Goal: Communication & Community: Participate in discussion

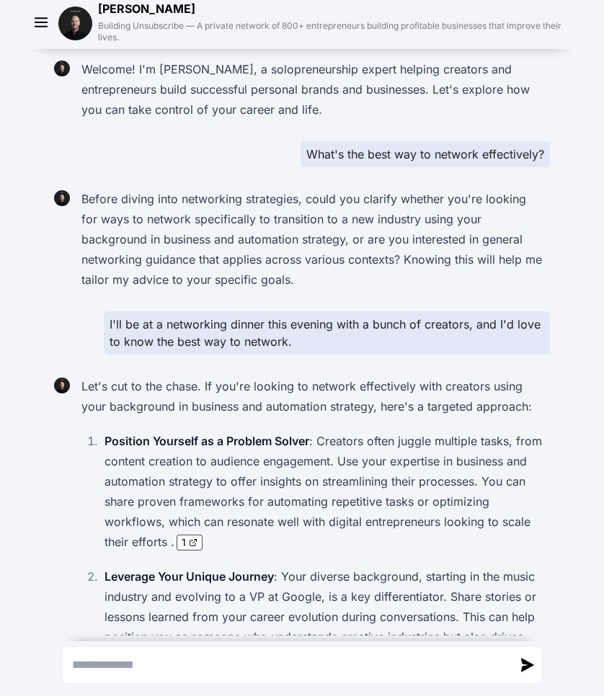
click at [519, 336] on div "I'll be at a networking dinner this evening with a bunch of creators, and I'd l…" at bounding box center [327, 332] width 446 height 43
click at [81, 25] on img at bounding box center [75, 23] width 34 height 34
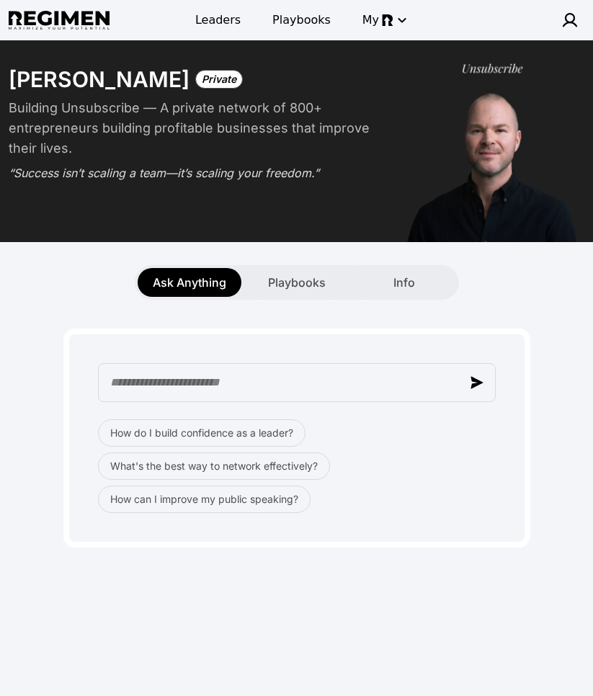
drag, startPoint x: 411, startPoint y: 496, endPoint x: 411, endPoint y: 476, distance: 20.2
click at [413, 496] on div "How do I build confidence as a leader? What's the best way to network effective…" at bounding box center [297, 466] width 398 height 94
click at [393, 512] on div "How do I build confidence as a leader? What's the best way to network effective…" at bounding box center [296, 438] width 467 height 219
click at [481, 386] on img "button" at bounding box center [476, 382] width 13 height 13
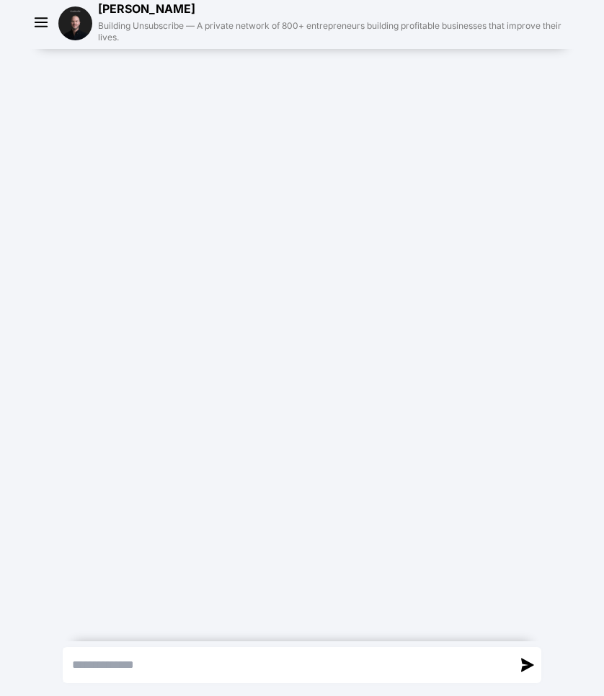
click at [40, 23] on icon "button" at bounding box center [42, 23] width 22 height 22
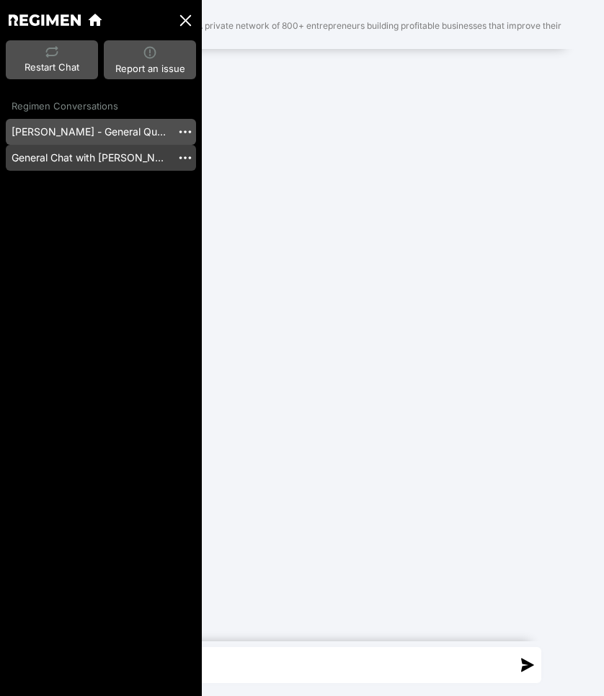
click at [45, 149] on link "General Chat with [PERSON_NAME] [20251010_155944]" at bounding box center [89, 158] width 166 height 26
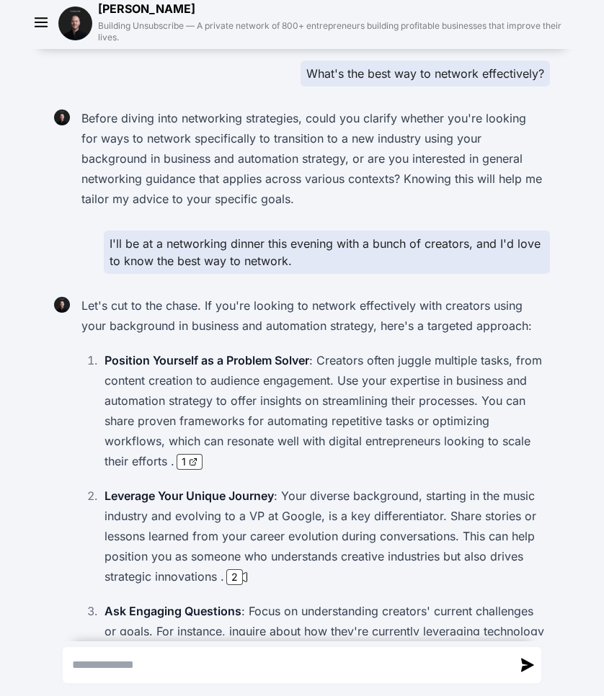
scroll to position [120, 0]
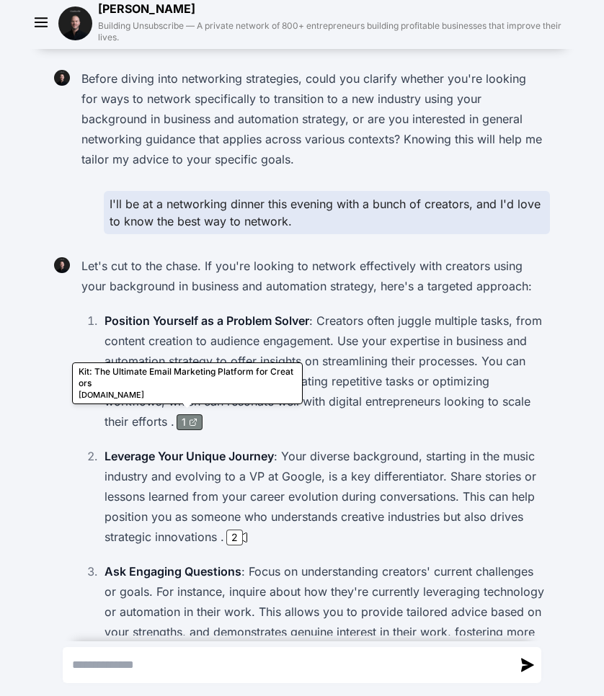
click at [184, 428] on div "1" at bounding box center [190, 422] width 16 height 14
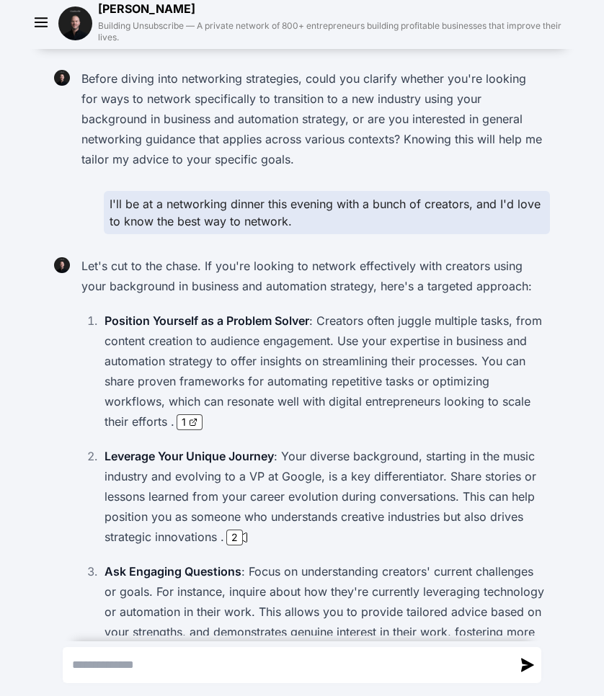
click at [199, 311] on p "Position Yourself as a Problem Solver : Creators often juggle multiple tasks, f…" at bounding box center [323, 371] width 439 height 121
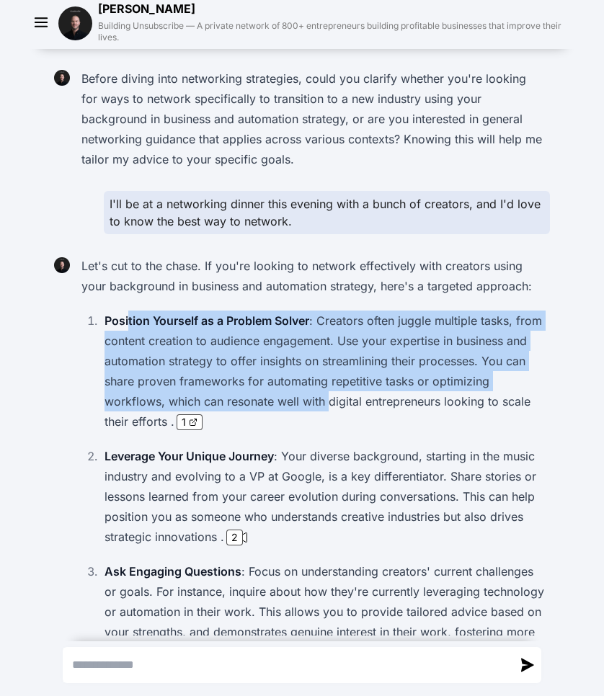
drag, startPoint x: 123, startPoint y: 322, endPoint x: 325, endPoint y: 406, distance: 218.6
click at [325, 406] on p "Position Yourself as a Problem Solver : Creators often juggle multiple tasks, f…" at bounding box center [323, 371] width 439 height 121
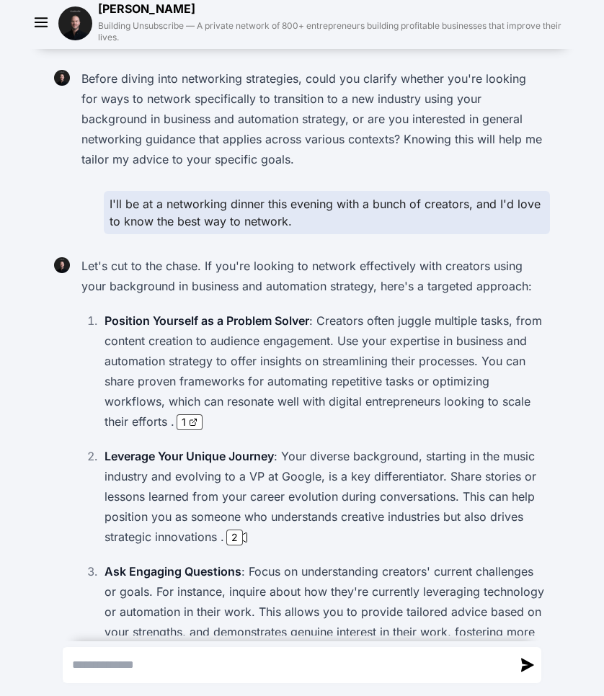
click at [316, 446] on p "Leverage Your Unique Journey : Your diverse background, starting in the music i…" at bounding box center [323, 496] width 439 height 101
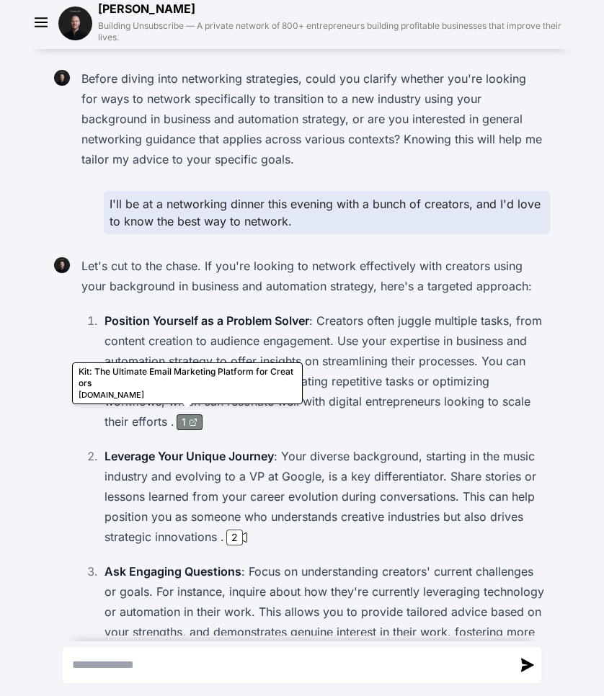
click at [186, 426] on div "1" at bounding box center [190, 422] width 16 height 14
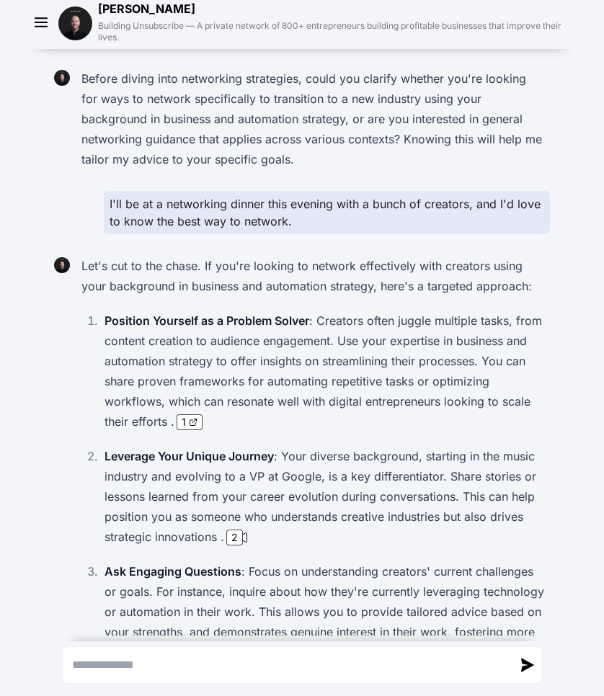
click at [362, 367] on p "Position Yourself as a Problem Solver : Creators often juggle multiple tasks, f…" at bounding box center [323, 371] width 439 height 121
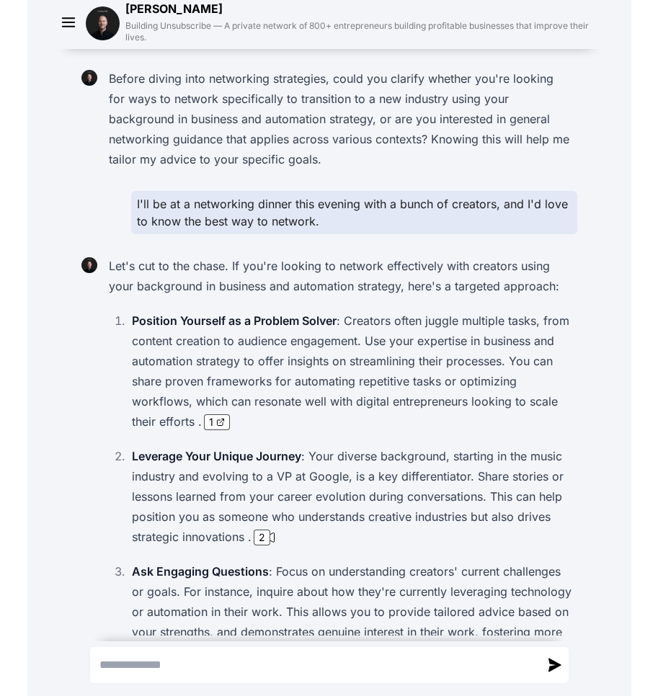
scroll to position [0, 0]
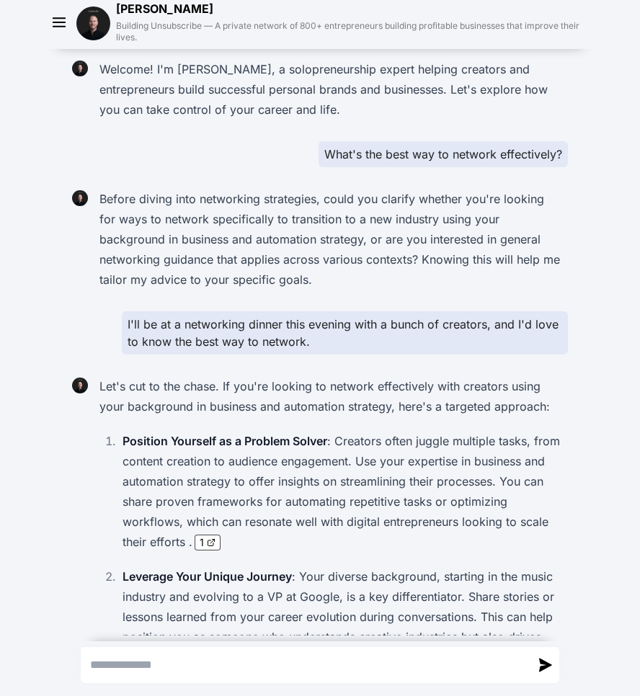
drag, startPoint x: 53, startPoint y: 161, endPoint x: 37, endPoint y: 161, distance: 15.1
click at [53, 161] on div "Welcome! I'm [PERSON_NAME], a solopreneurship expert helping creators and entre…" at bounding box center [320, 574] width 640 height 1050
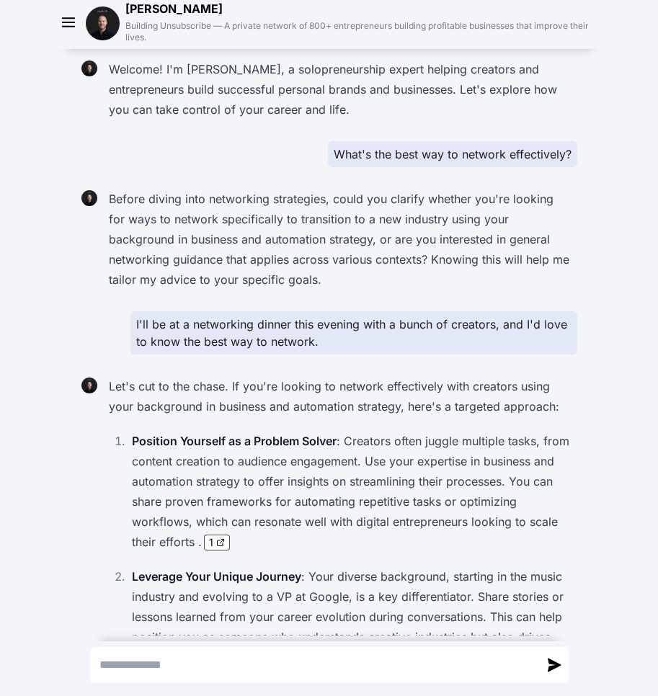
scroll to position [104, 0]
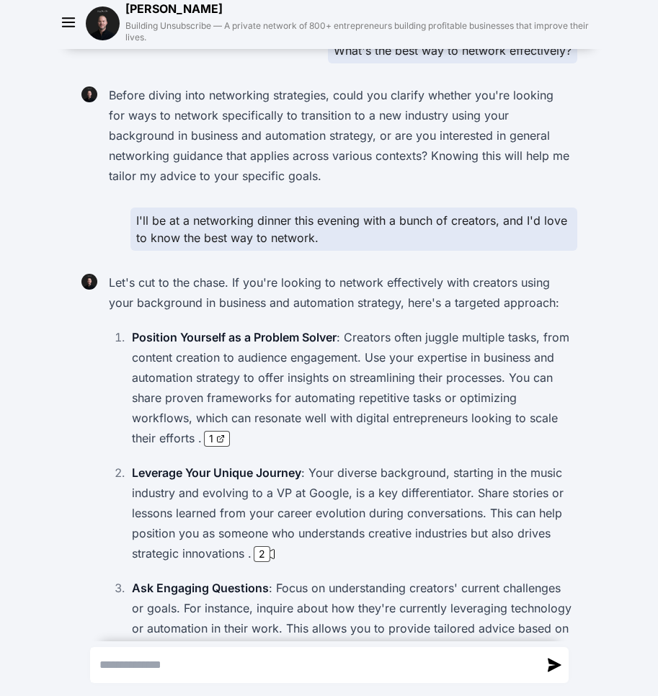
click at [303, 429] on p "Position Yourself as a Problem Solver : Creators often juggle multiple tasks, f…" at bounding box center [351, 387] width 439 height 121
drag, startPoint x: 130, startPoint y: 336, endPoint x: 354, endPoint y: 344, distance: 224.2
click at [334, 335] on p "Position Yourself as a Problem Solver : Creators often juggle multiple tasks, f…" at bounding box center [351, 387] width 439 height 121
click at [386, 347] on p "Position Yourself as a Problem Solver : Creators often juggle multiple tasks, f…" at bounding box center [351, 387] width 439 height 121
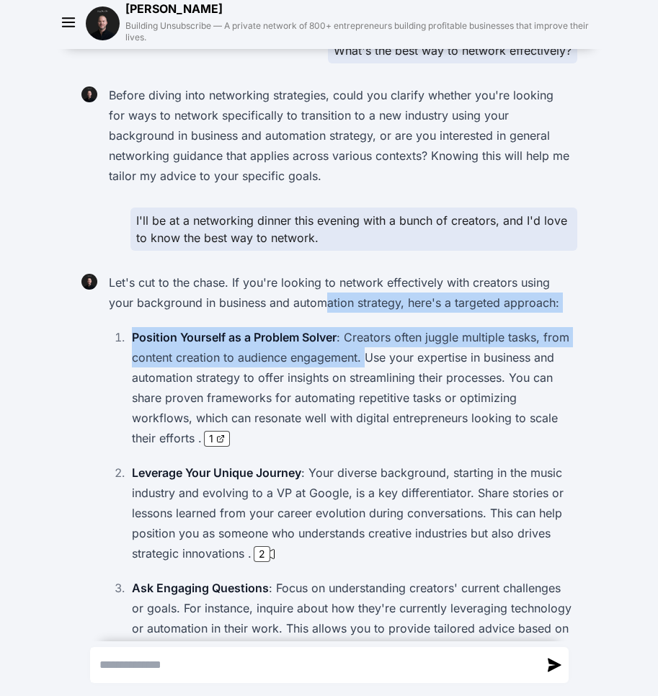
drag, startPoint x: 360, startPoint y: 358, endPoint x: 321, endPoint y: 311, distance: 61.9
click at [321, 311] on div "Let's cut to the chase. If you're looking to network effectively with creators …" at bounding box center [340, 608] width 474 height 680
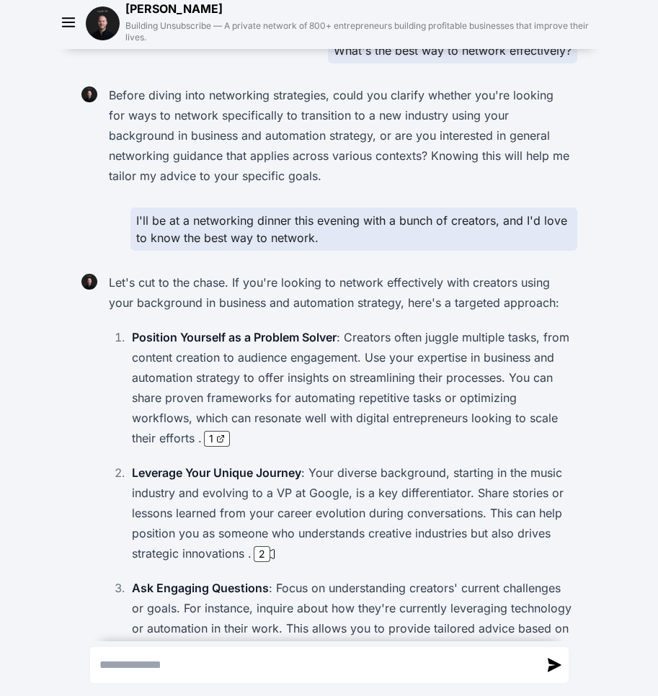
click at [346, 374] on p "Position Yourself as a Problem Solver : Creators often juggle multiple tasks, f…" at bounding box center [351, 387] width 439 height 121
drag, startPoint x: 153, startPoint y: 225, endPoint x: 249, endPoint y: 221, distance: 95.2
click at [230, 220] on div "I'll be at a networking dinner this evening with a bunch of creators, and I'd l…" at bounding box center [353, 228] width 446 height 43
click at [311, 226] on div "I'll be at a networking dinner this evening with a bunch of creators, and I'd l…" at bounding box center [353, 228] width 446 height 43
click at [488, 390] on p "Position Yourself as a Problem Solver : Creators often juggle multiple tasks, f…" at bounding box center [351, 387] width 439 height 121
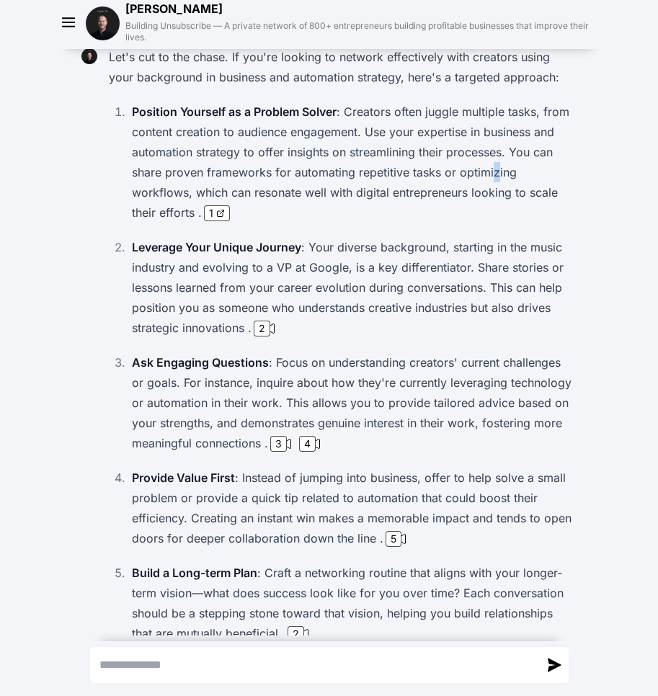
scroll to position [340, 0]
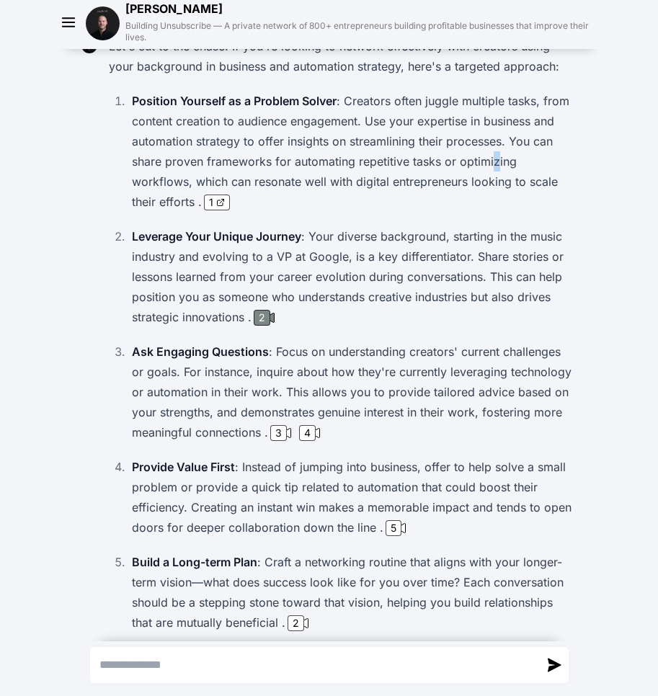
click at [259, 317] on div "2" at bounding box center [262, 318] width 17 height 16
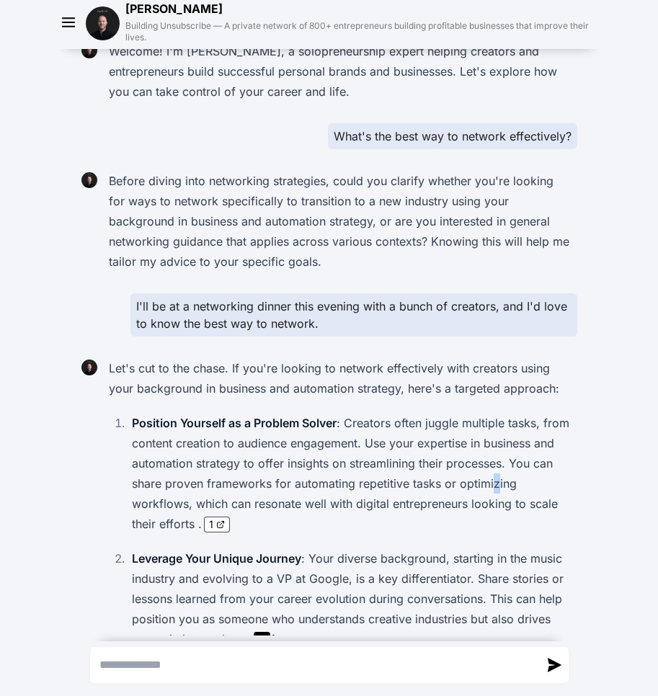
scroll to position [0, 0]
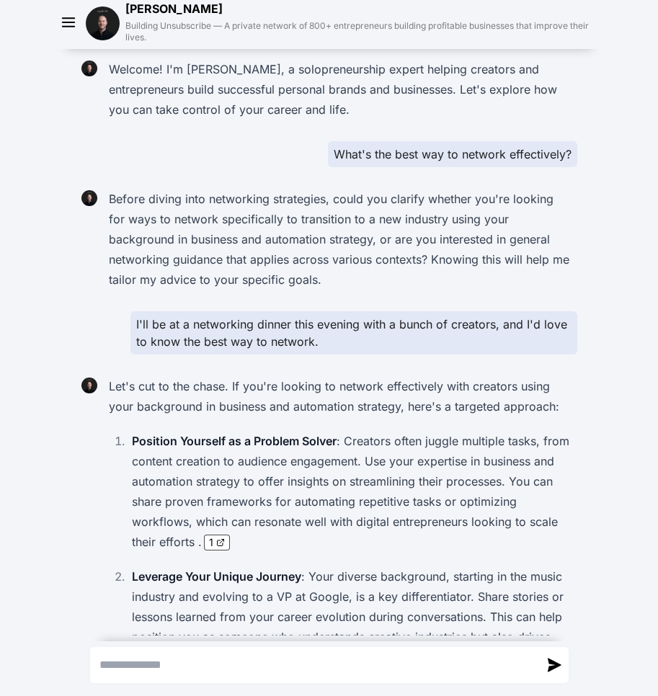
click at [469, 494] on p "Position Yourself as a Problem Solver : Creators often juggle multiple tasks, f…" at bounding box center [351, 491] width 439 height 121
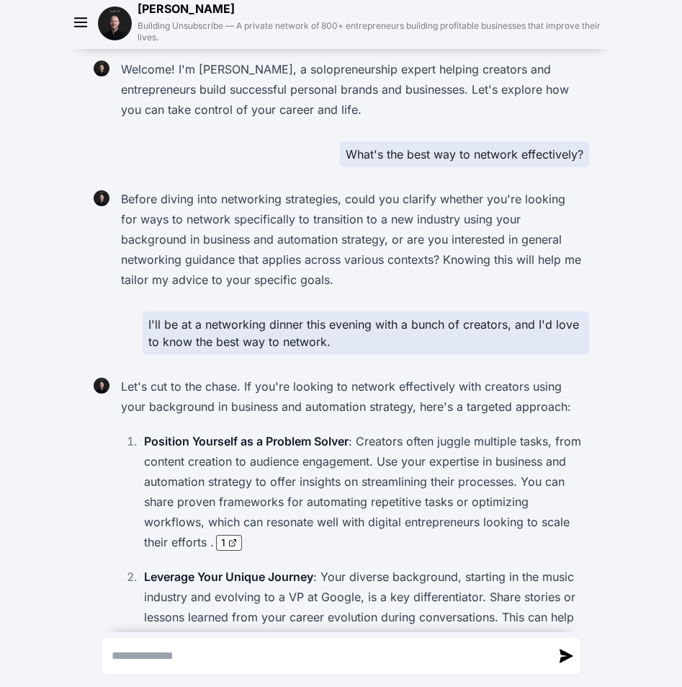
click at [270, 664] on textarea "Send a message" at bounding box center [327, 655] width 448 height 35
click at [252, 664] on textarea "Send a message" at bounding box center [327, 655] width 448 height 35
paste textarea "**********"
type textarea "**********"
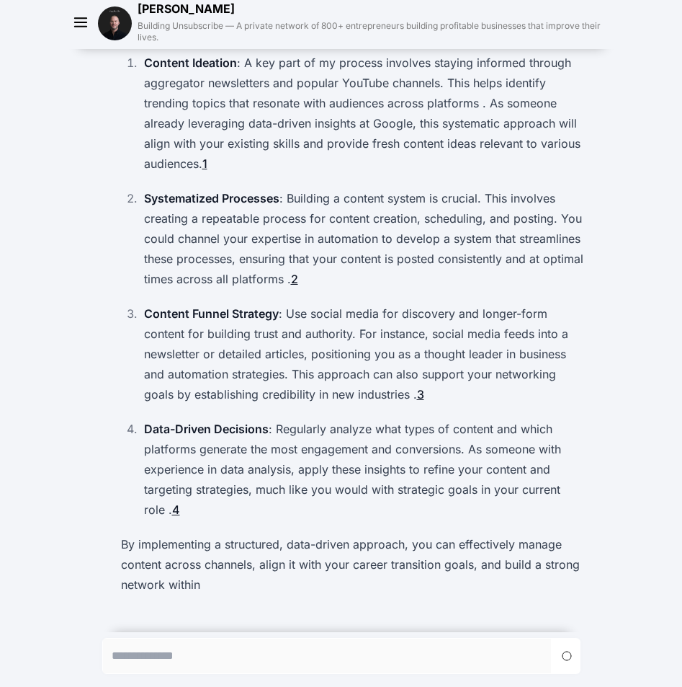
scroll to position [1396, 0]
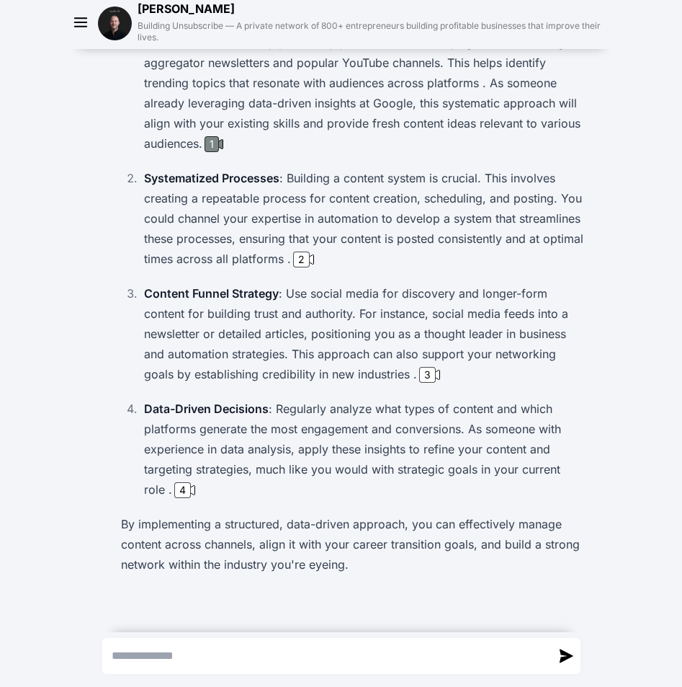
click at [210, 141] on div "1" at bounding box center [212, 144] width 14 height 16
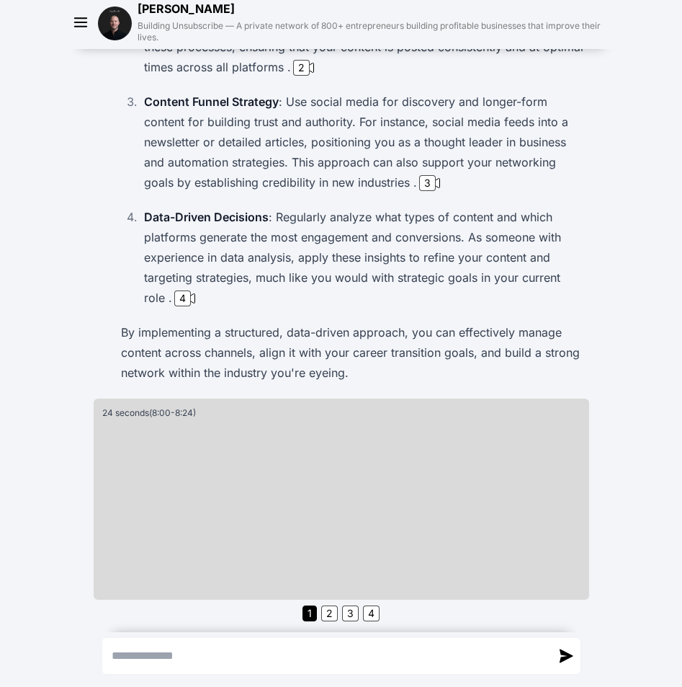
scroll to position [1589, 0]
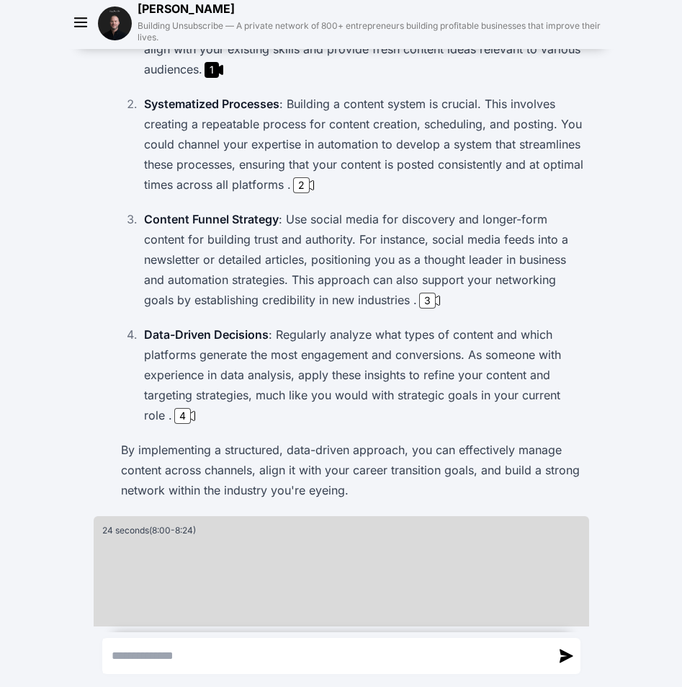
scroll to position [1304, 0]
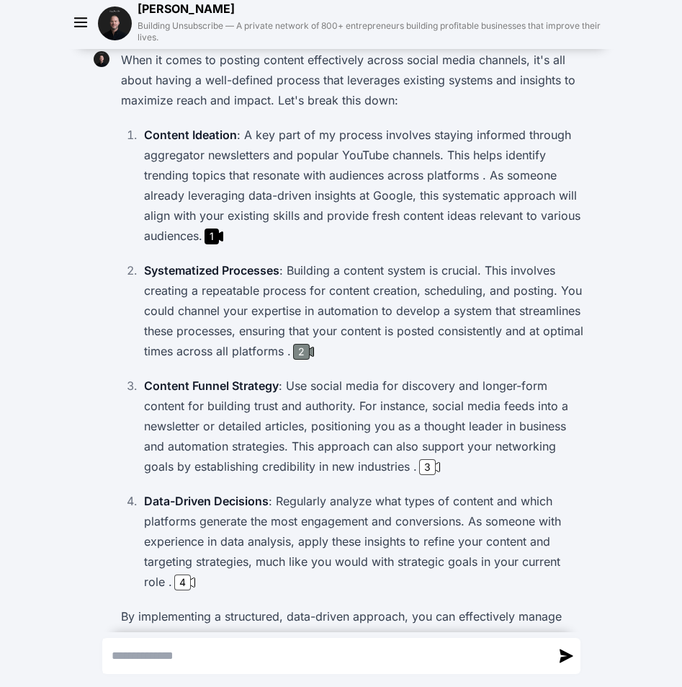
click at [310, 358] on div "2" at bounding box center [301, 352] width 17 height 16
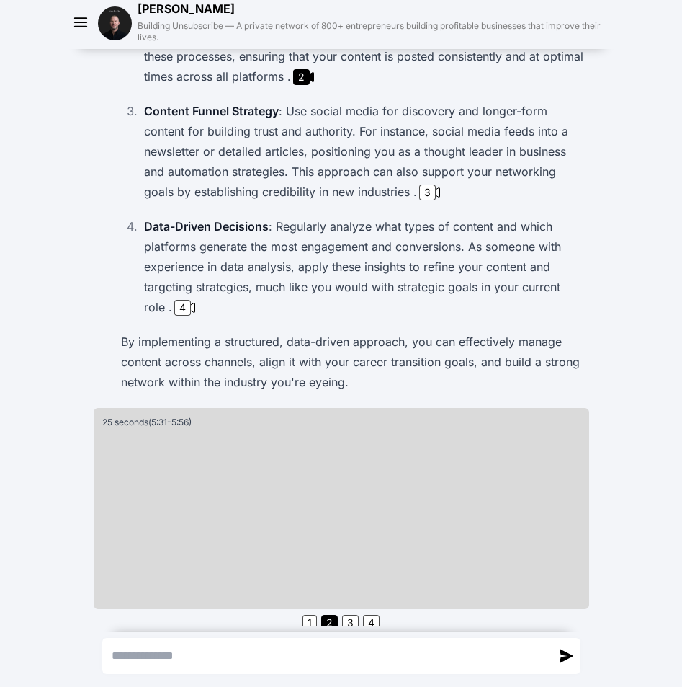
scroll to position [1589, 0]
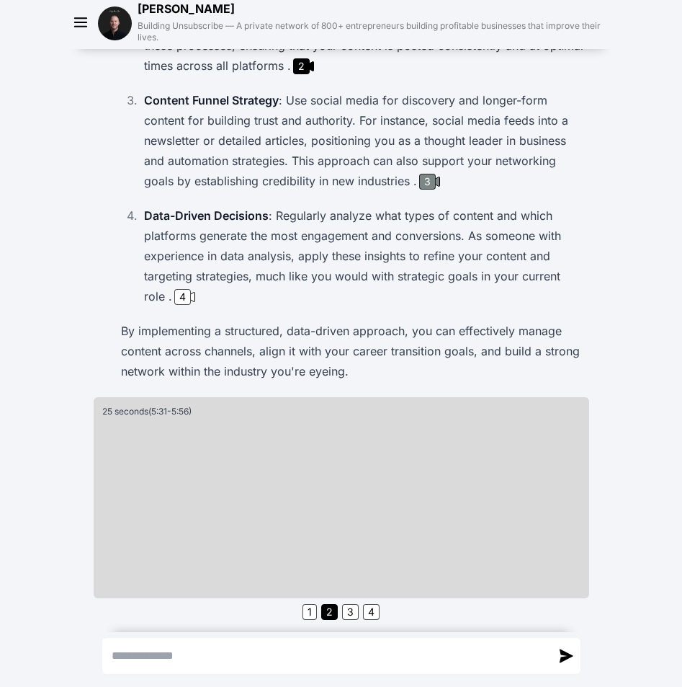
click at [430, 184] on div "3" at bounding box center [427, 182] width 17 height 16
click at [184, 294] on div "4" at bounding box center [182, 297] width 17 height 16
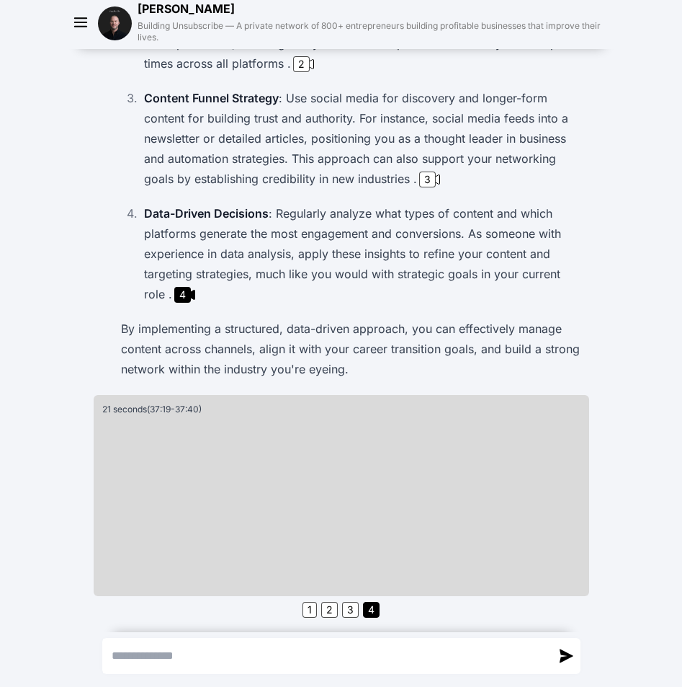
scroll to position [1382, 0]
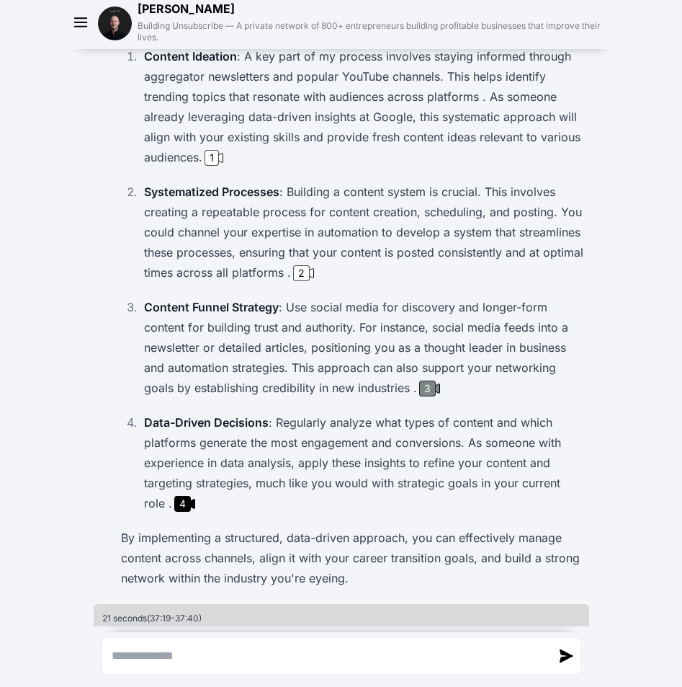
click at [429, 388] on div "3" at bounding box center [427, 388] width 17 height 16
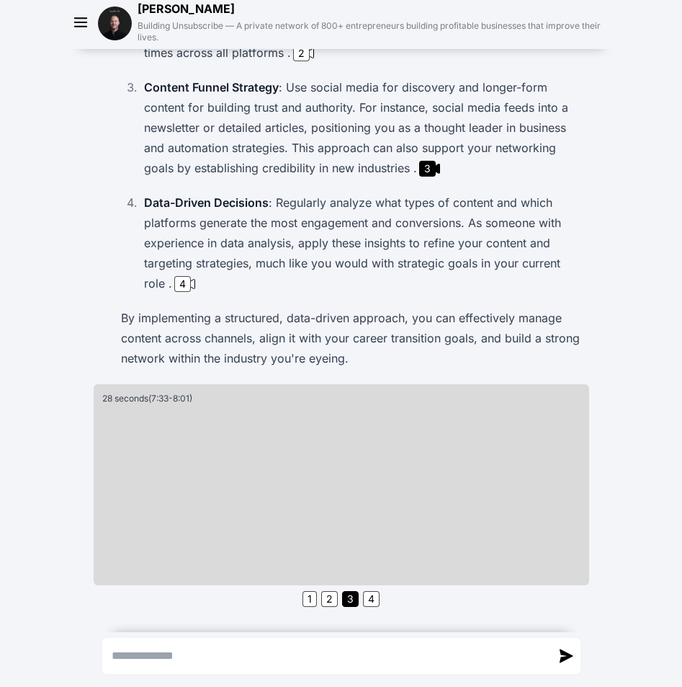
scroll to position [1633, 0]
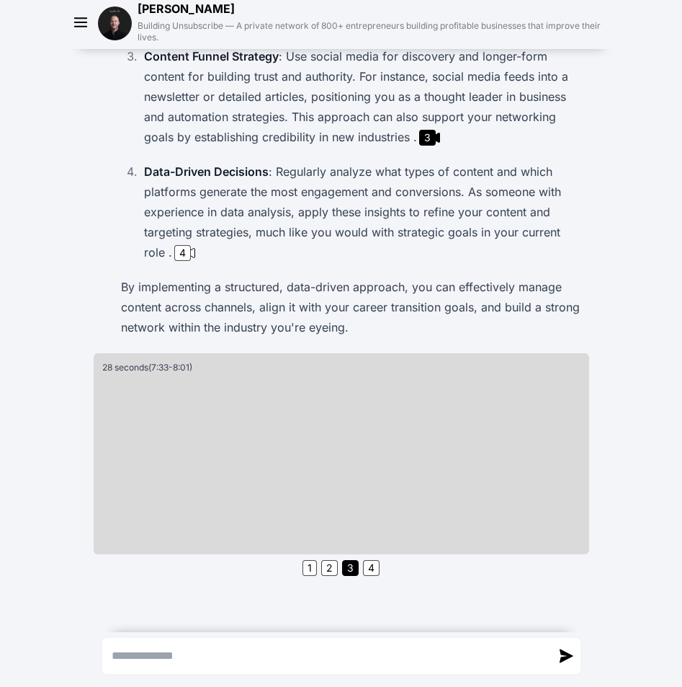
click at [318, 654] on textarea "Send a message" at bounding box center [327, 655] width 448 height 35
paste textarea "**********"
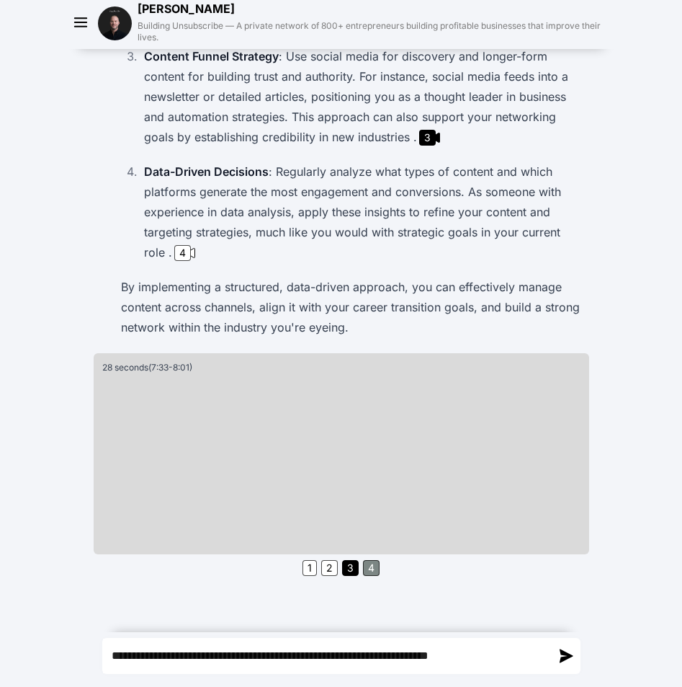
type textarea "**********"
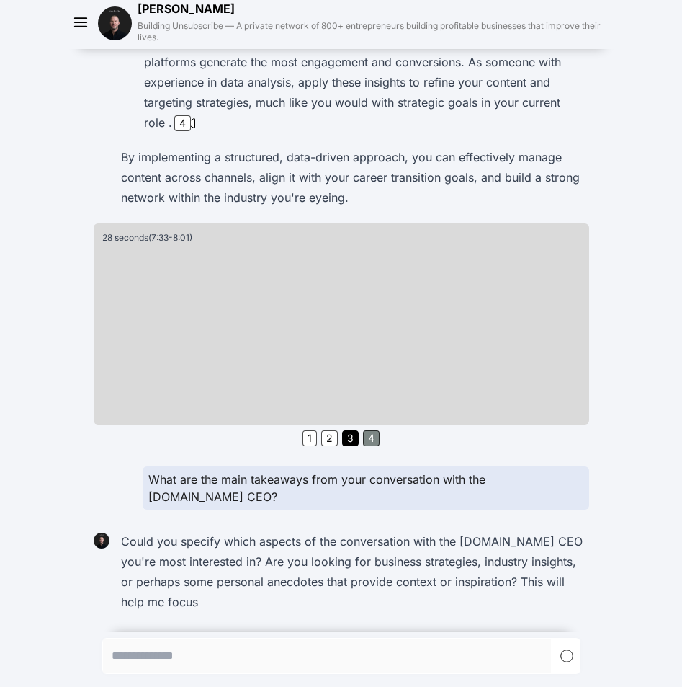
scroll to position [1783, 0]
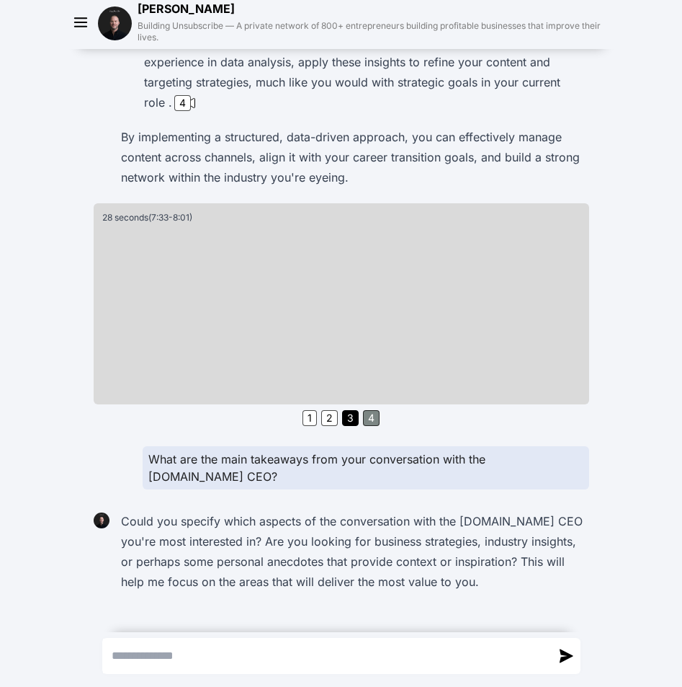
paste textarea "**********"
type textarea "**********"
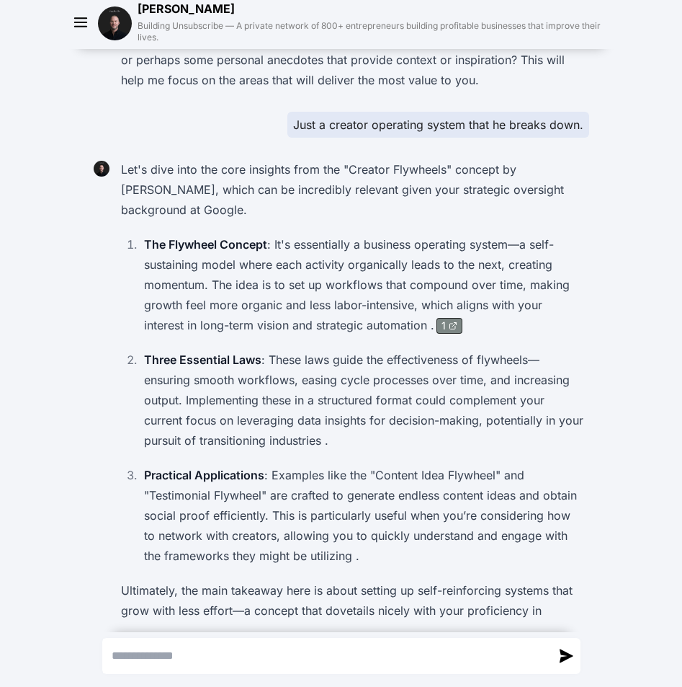
scroll to position [2256, 0]
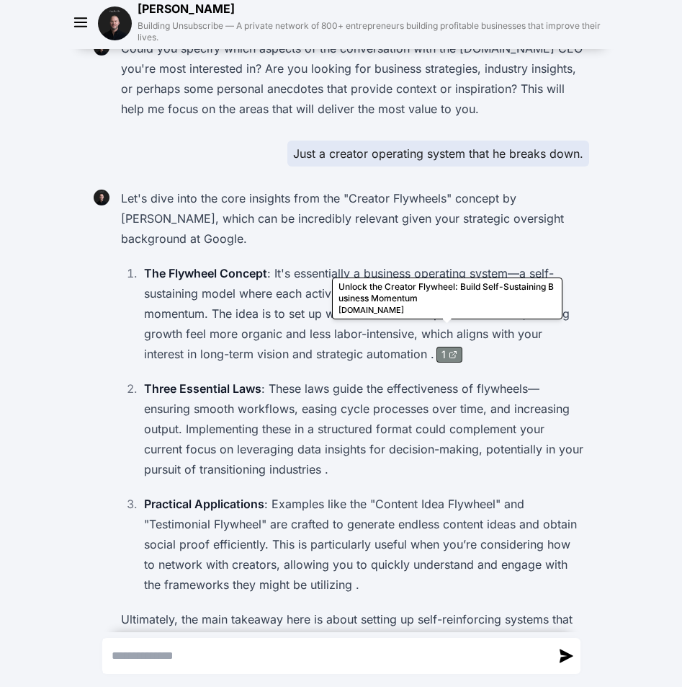
click at [449, 350] on icon at bounding box center [453, 354] width 9 height 9
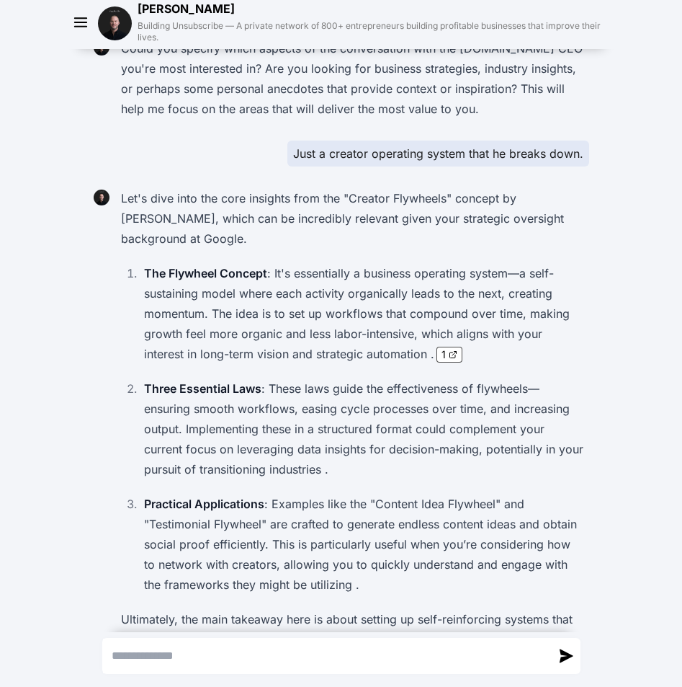
click at [334, 382] on p "Three Essential Laws : These laws guide the effectiveness of flywheels—ensuring…" at bounding box center [363, 428] width 439 height 101
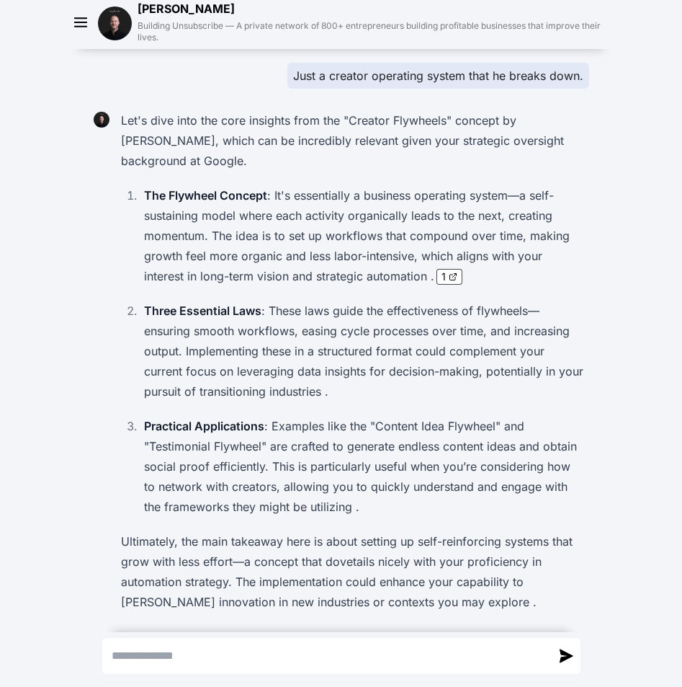
scroll to position [2336, 0]
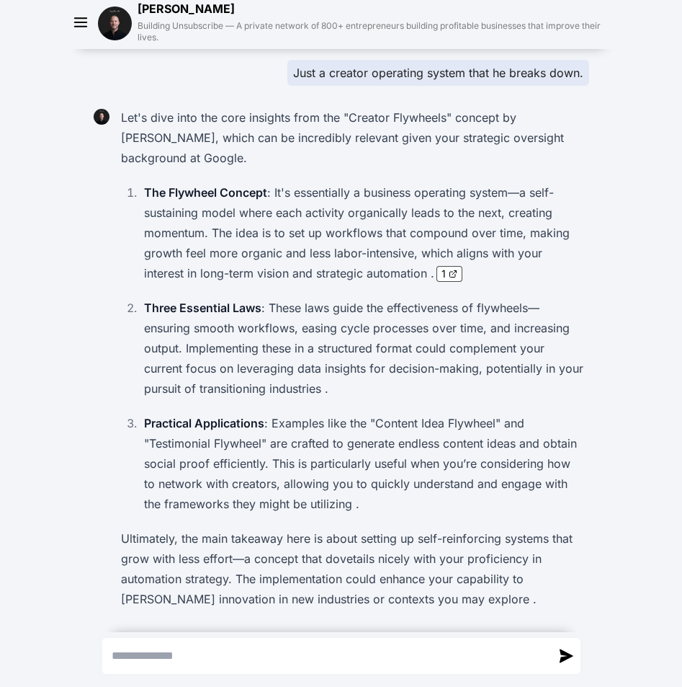
click at [207, 651] on textarea "Send a message" at bounding box center [327, 655] width 448 height 35
paste textarea "**********"
type textarea "**********"
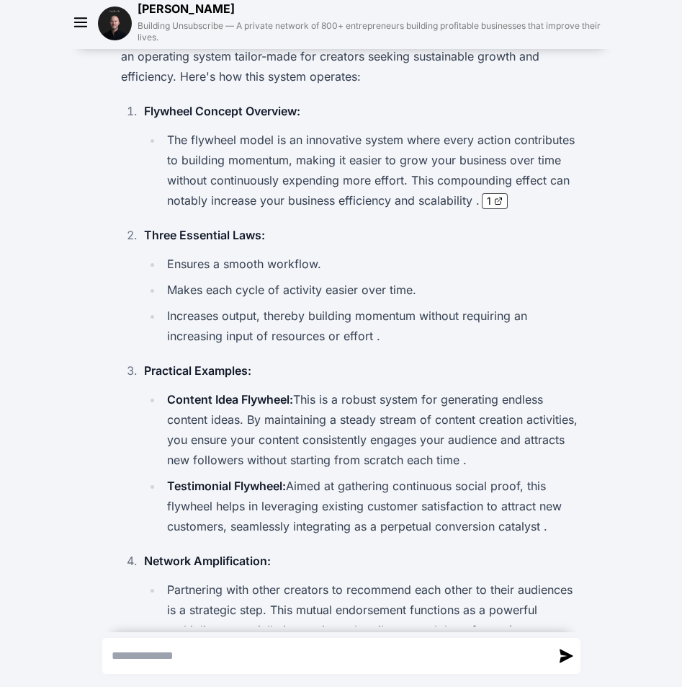
scroll to position [2969, 0]
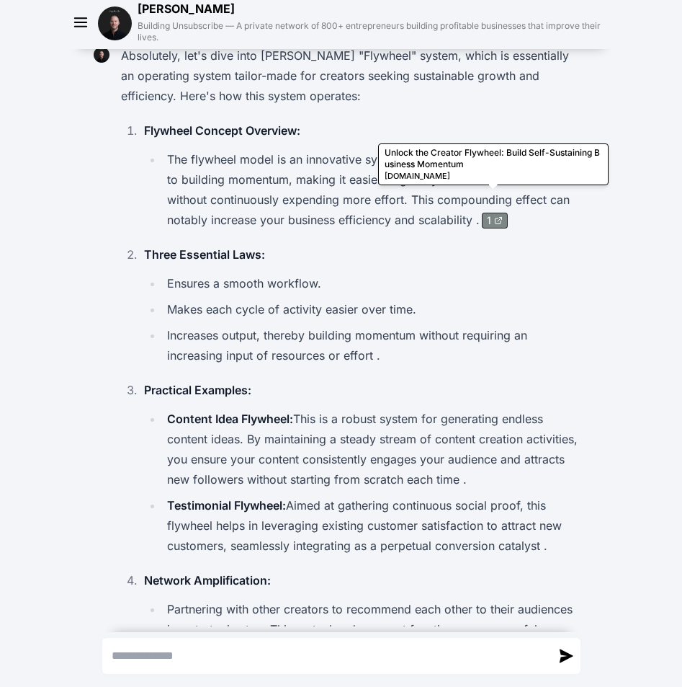
click at [498, 216] on icon at bounding box center [498, 220] width 9 height 9
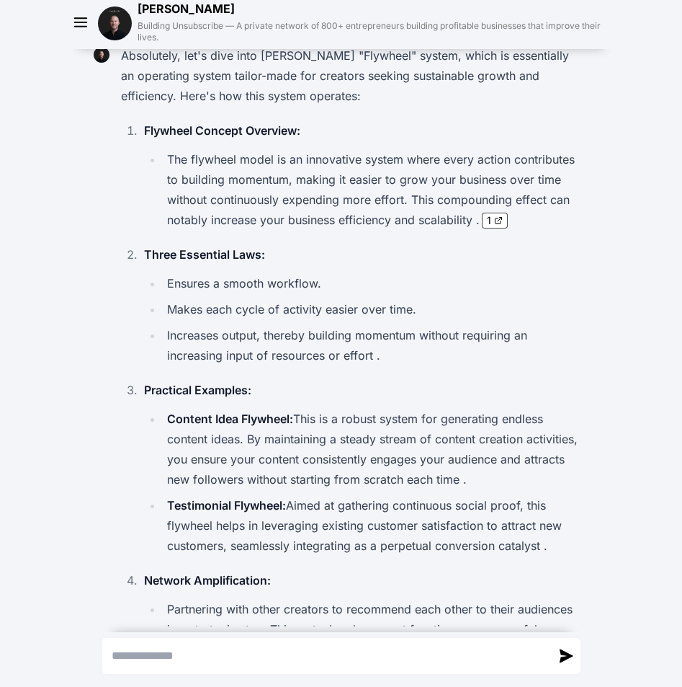
drag, startPoint x: 352, startPoint y: 184, endPoint x: 338, endPoint y: 219, distance: 37.9
click at [352, 183] on li "The flywheel model is an innovative system where every action contributes to bu…" at bounding box center [373, 189] width 421 height 81
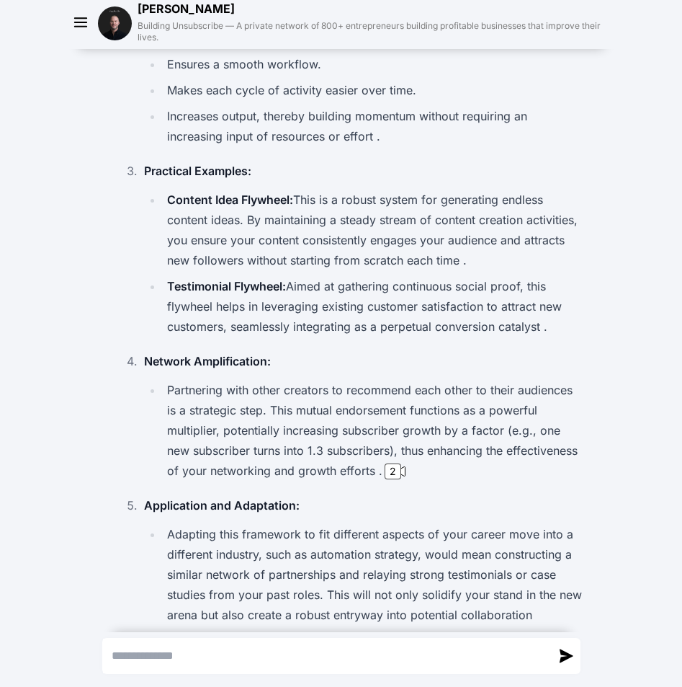
scroll to position [3190, 0]
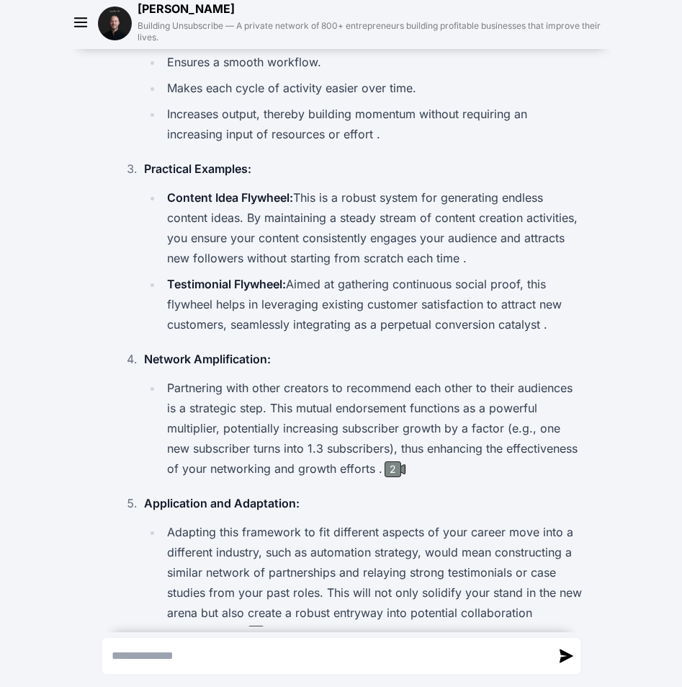
click at [385, 461] on div "2" at bounding box center [393, 469] width 17 height 16
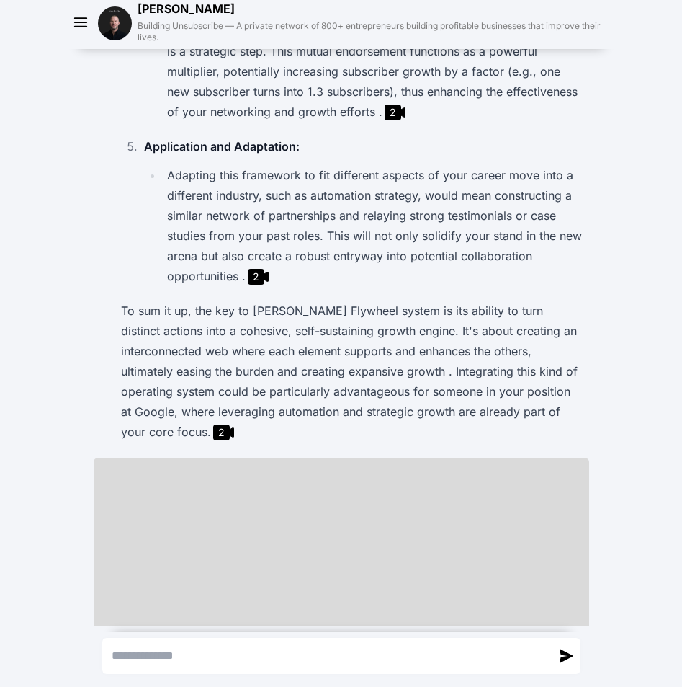
scroll to position [3575, 0]
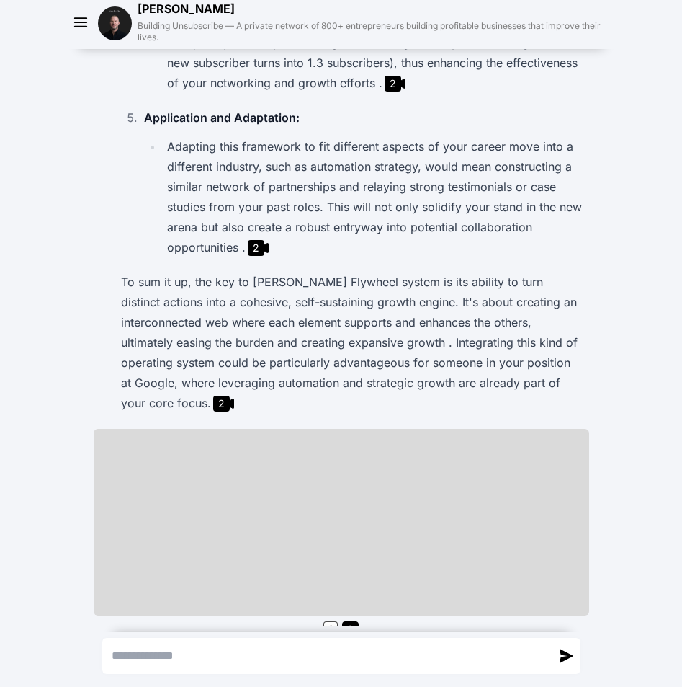
click at [512, 378] on p "To sum it up, the key to [PERSON_NAME] Flywheel system is its ability to turn d…" at bounding box center [352, 342] width 463 height 141
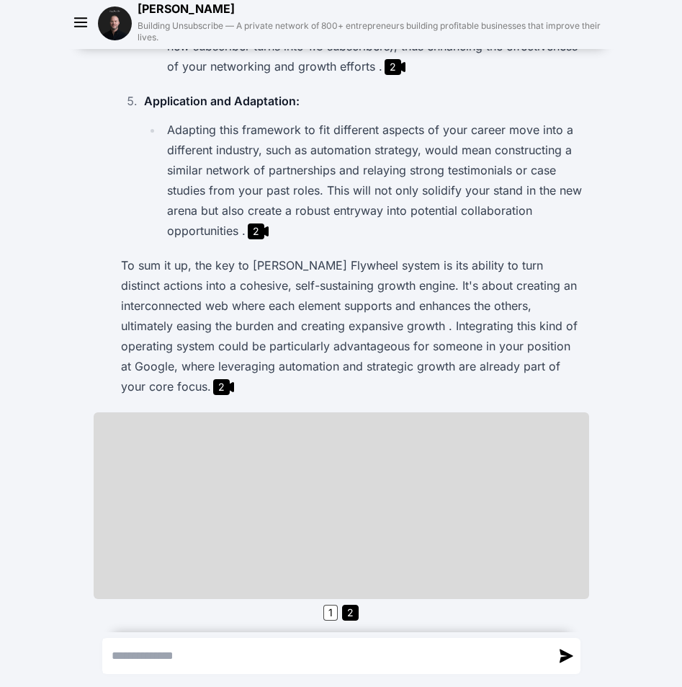
scroll to position [3619, 0]
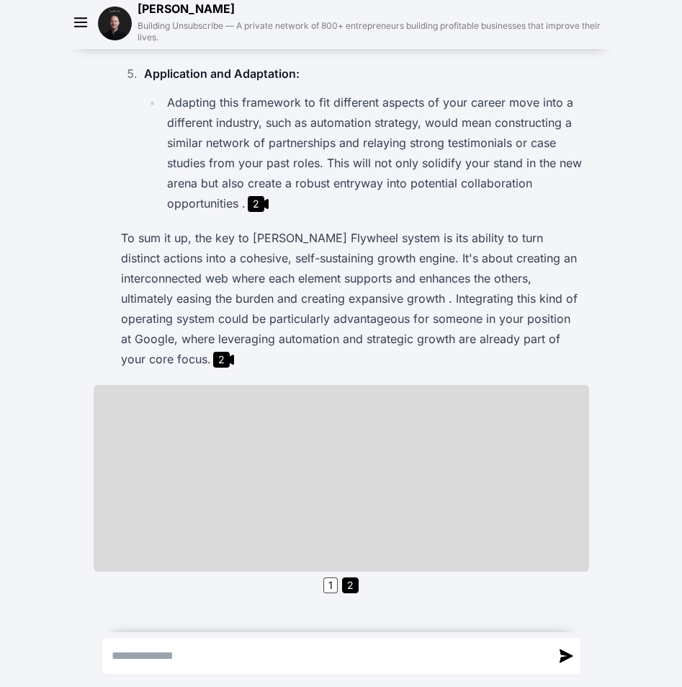
click at [540, 323] on p "To sum it up, the key to [PERSON_NAME] Flywheel system is its ability to turn d…" at bounding box center [352, 298] width 463 height 141
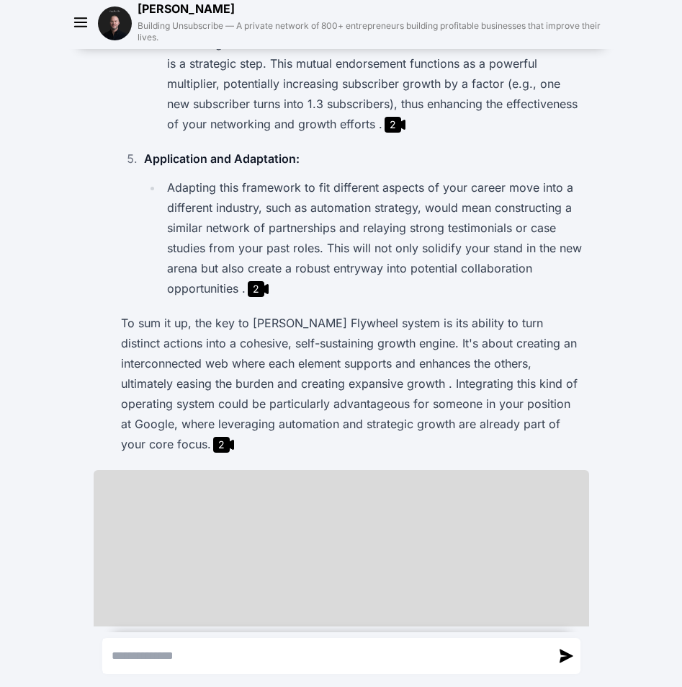
scroll to position [3525, 0]
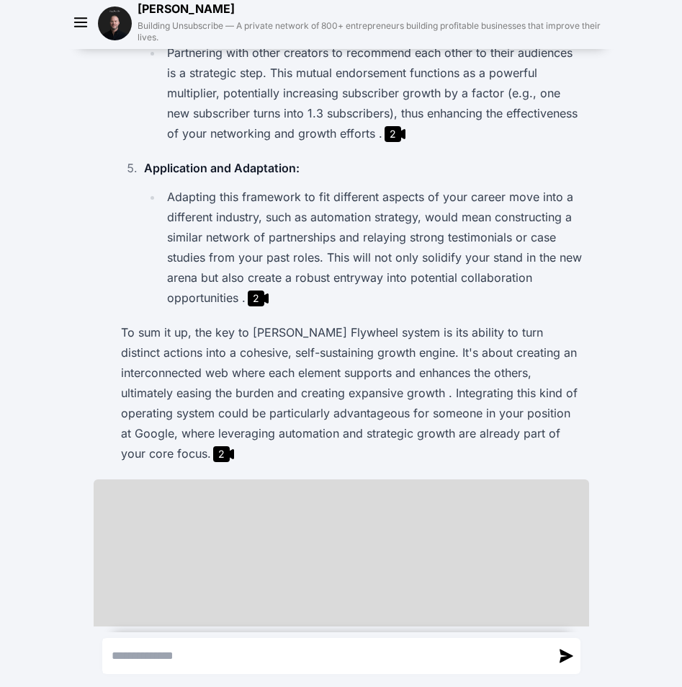
click at [473, 397] on p "To sum it up, the key to [PERSON_NAME] Flywheel system is its ability to turn d…" at bounding box center [352, 392] width 463 height 141
click at [463, 460] on div "Absolutely, let's dive into [PERSON_NAME] "Flywheel" system, which is essential…" at bounding box center [342, 93] width 496 height 1217
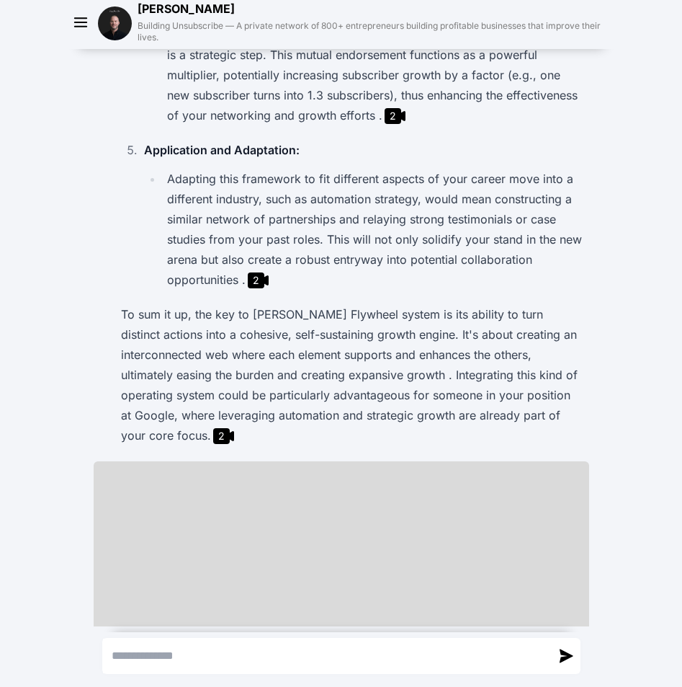
scroll to position [3552, 0]
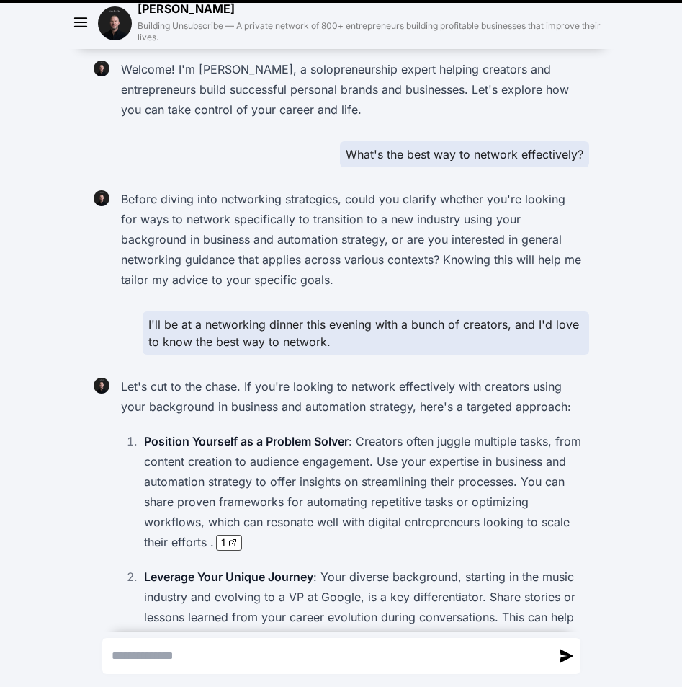
scroll to position [2923, 0]
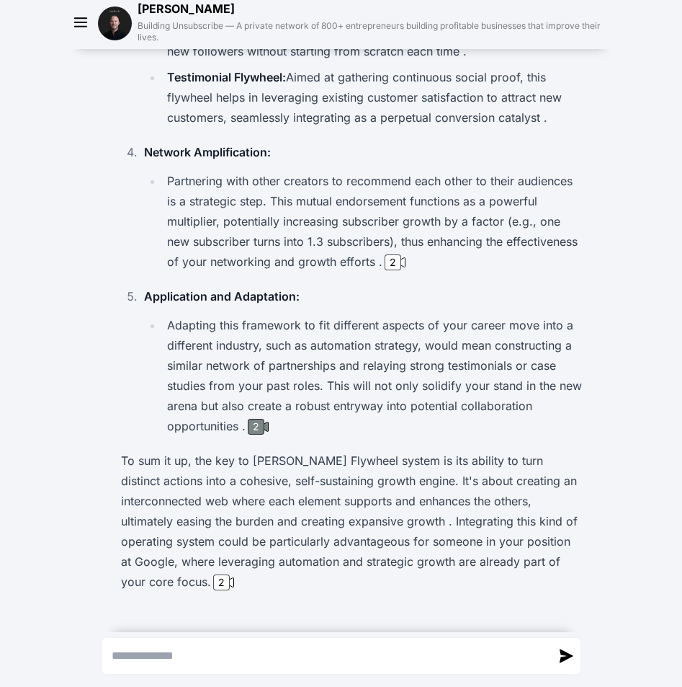
click at [256, 419] on div "2" at bounding box center [256, 427] width 17 height 16
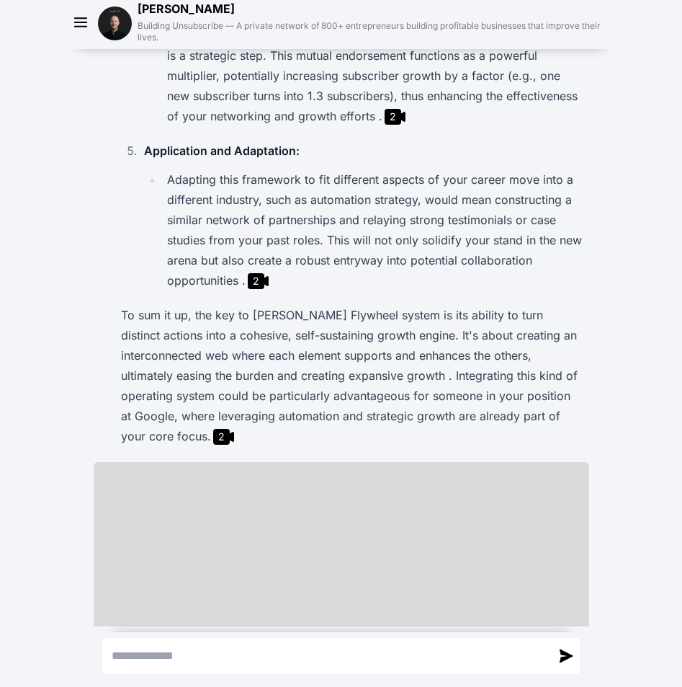
scroll to position [3101, 0]
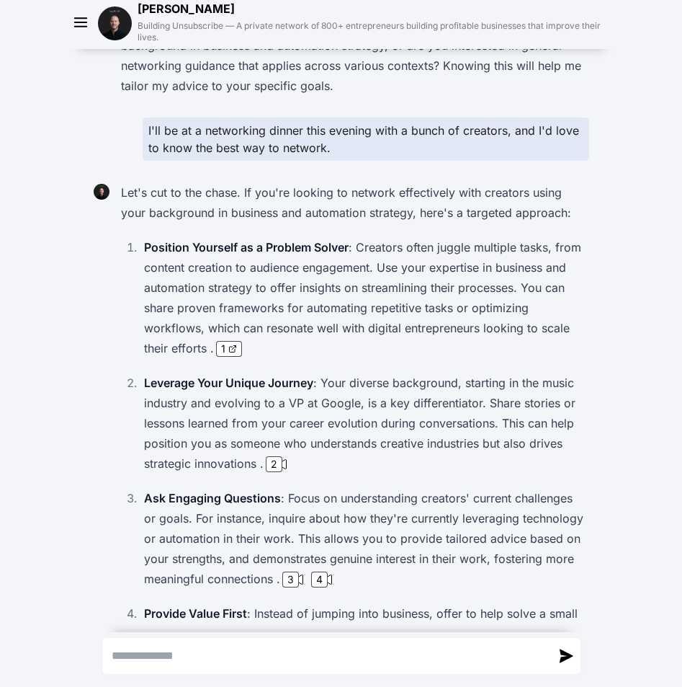
scroll to position [366, 0]
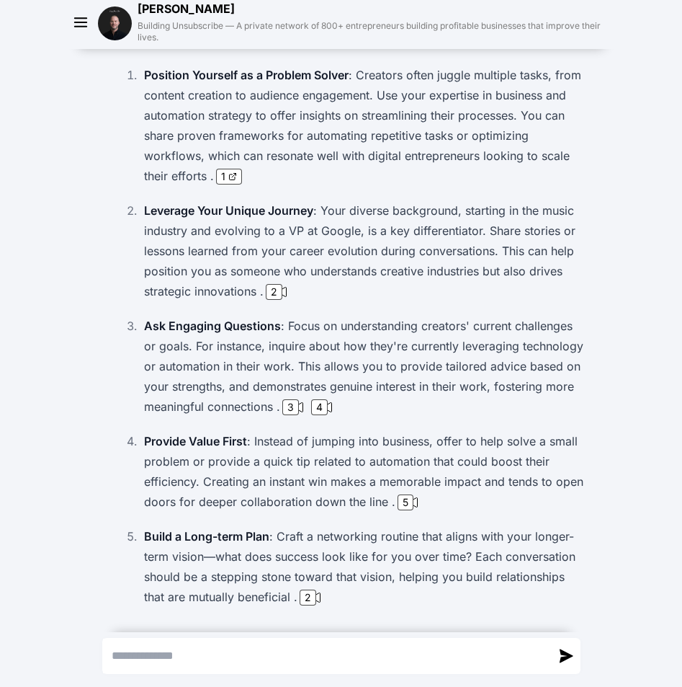
click at [187, 651] on textarea "Send a message" at bounding box center [327, 655] width 448 height 35
paste textarea "**********"
type textarea "**********"
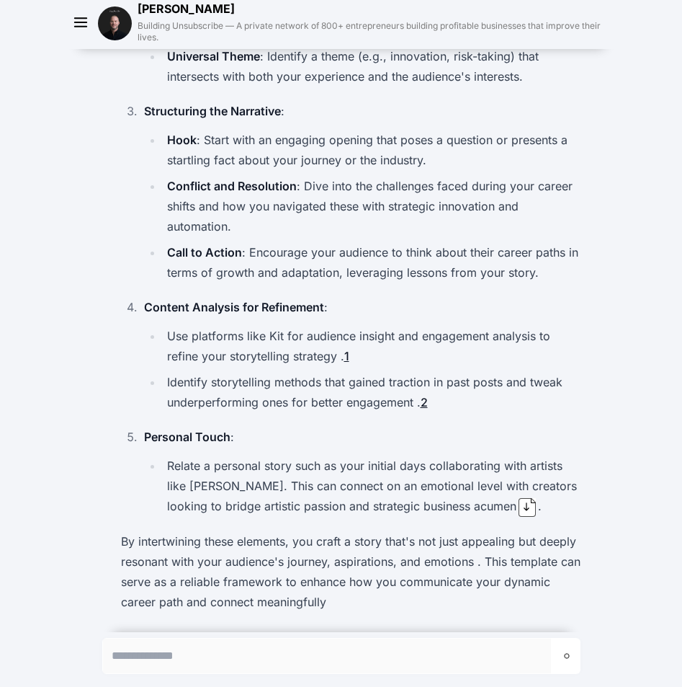
scroll to position [4111, 0]
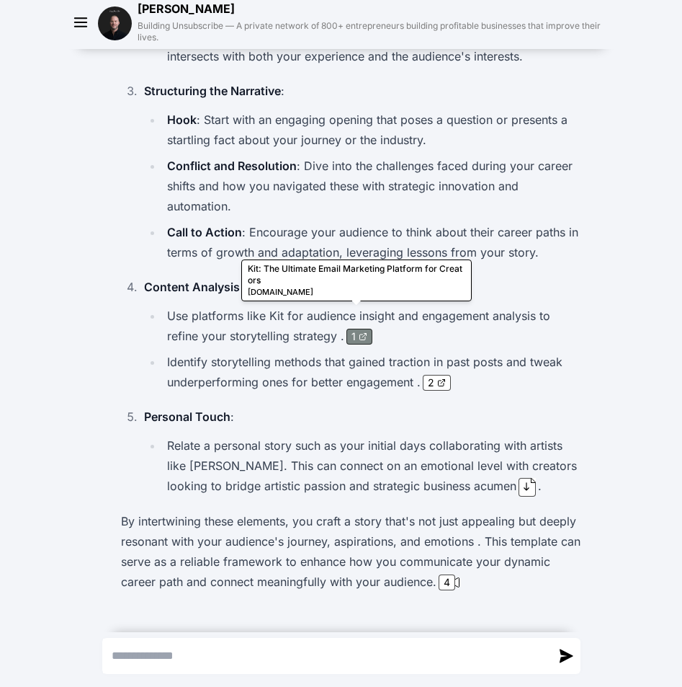
click at [352, 329] on span "1" at bounding box center [354, 336] width 4 height 14
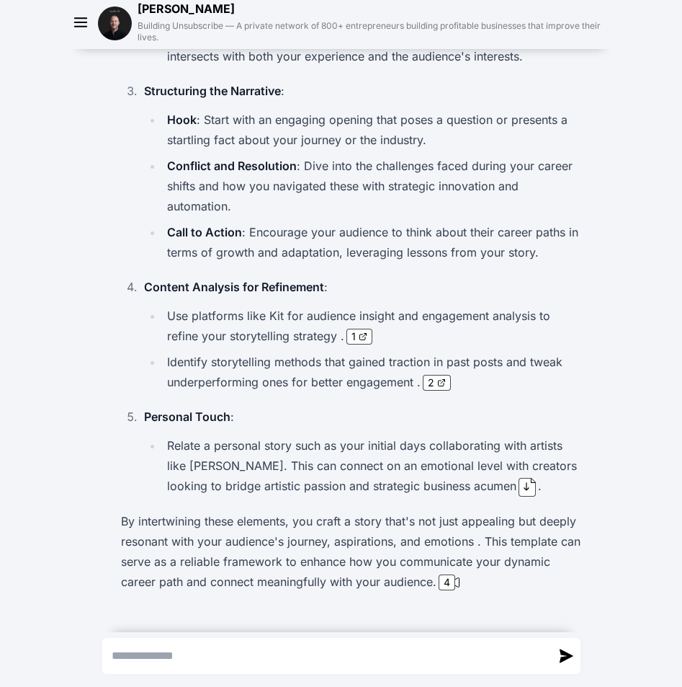
click at [562, 329] on ul "Use platforms like Kit for audience insight and engagement analysis to refine y…" at bounding box center [363, 348] width 439 height 86
drag, startPoint x: 186, startPoint y: 429, endPoint x: 244, endPoint y: 429, distance: 58.4
click at [244, 435] on li "Relate a personal story such as your initial days collaborating with artists li…" at bounding box center [373, 465] width 421 height 61
click at [306, 435] on li "Relate a personal story such as your initial days collaborating with artists li…" at bounding box center [373, 465] width 421 height 61
drag, startPoint x: 187, startPoint y: 430, endPoint x: 339, endPoint y: 432, distance: 151.3
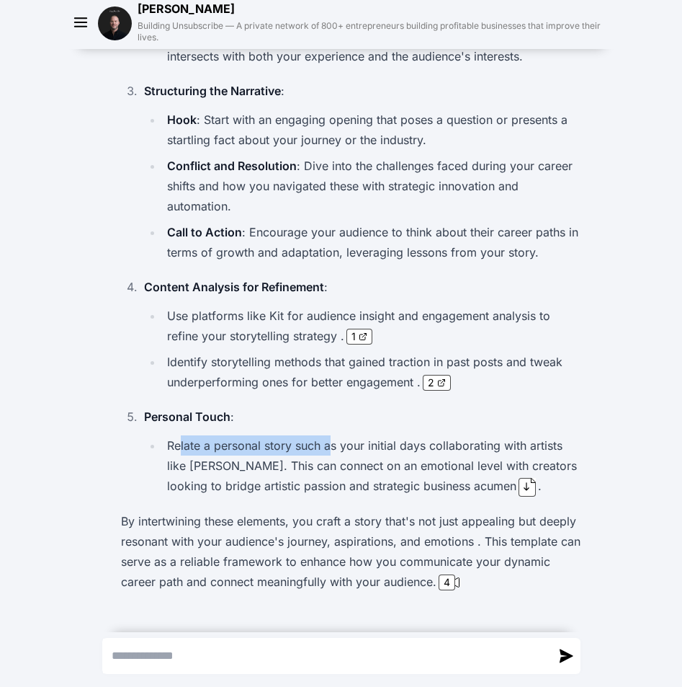
click at [326, 435] on li "Relate a personal story such as your initial days collaborating with artists li…" at bounding box center [373, 465] width 421 height 61
click at [347, 435] on li "Relate a personal story such as your initial days collaborating with artists li…" at bounding box center [373, 465] width 421 height 61
click at [280, 465] on li "Relate a personal story such as your initial days collaborating with artists li…" at bounding box center [373, 465] width 421 height 61
click at [287, 458] on li "Relate a personal story such as your initial days collaborating with artists li…" at bounding box center [373, 465] width 421 height 61
click at [360, 439] on li "Relate a personal story such as your initial days collaborating with artists li…" at bounding box center [373, 465] width 421 height 61
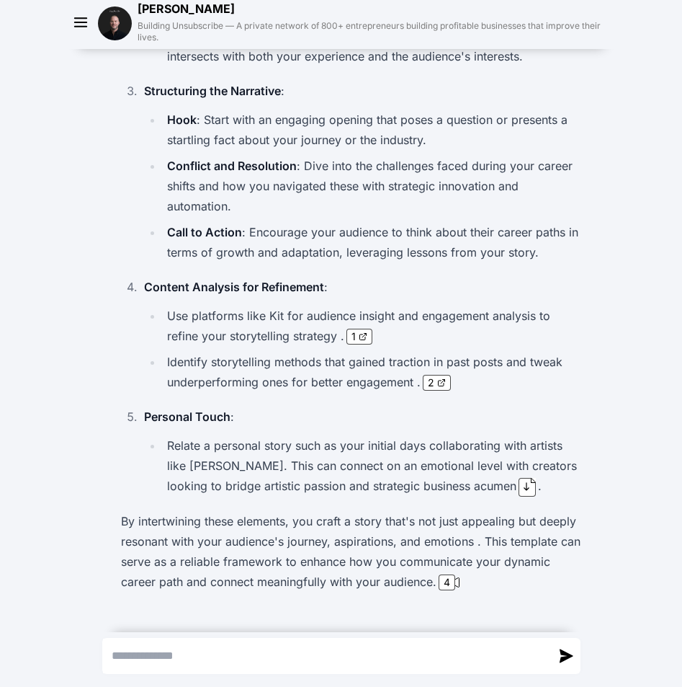
click at [570, 413] on li "Personal Touch : Relate a personal story such as your initial days collaboratin…" at bounding box center [362, 451] width 444 height 90
click at [524, 478] on div at bounding box center [527, 486] width 6 height 17
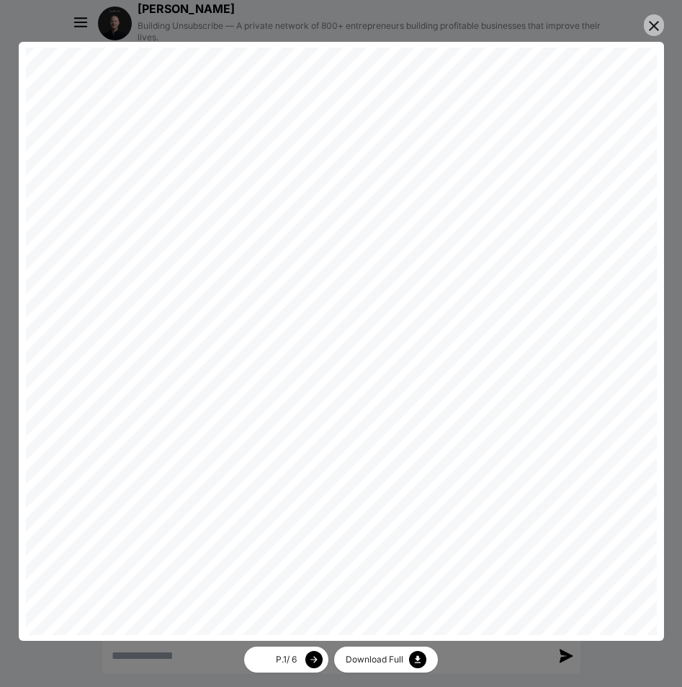
scroll to position [0, 0]
click at [413, 663] on div at bounding box center [417, 659] width 17 height 17
click at [654, 29] on icon at bounding box center [653, 25] width 17 height 17
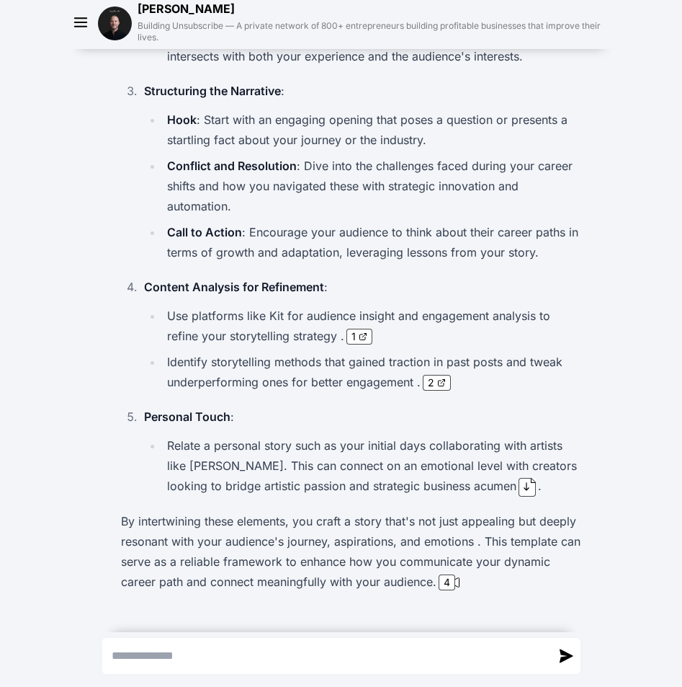
click at [245, 529] on p "By intertwining these elements, you craft a story that's not just appealing but…" at bounding box center [352, 551] width 463 height 81
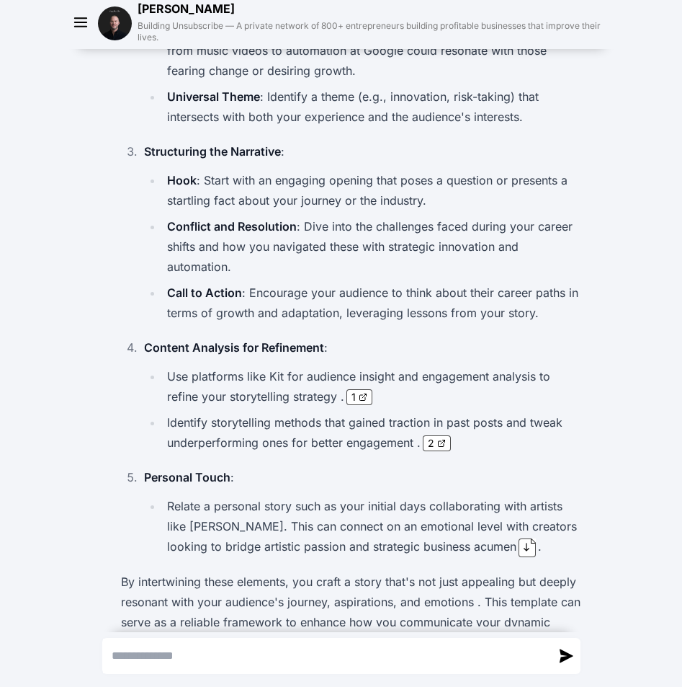
scroll to position [4111, 0]
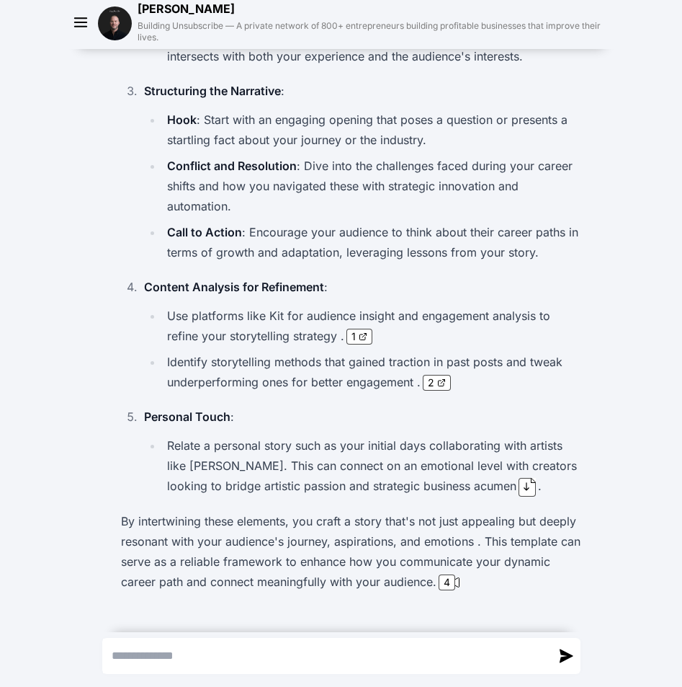
click at [210, 511] on p "By intertwining these elements, you craft a story that's not just appealing but…" at bounding box center [352, 551] width 463 height 81
click at [234, 479] on div "Absolutely! Let's create a storytelling template specifically tailored for enga…" at bounding box center [352, 143] width 474 height 906
click at [168, 651] on textarea "Send a message" at bounding box center [327, 655] width 448 height 35
paste textarea "**********"
type textarea "**********"
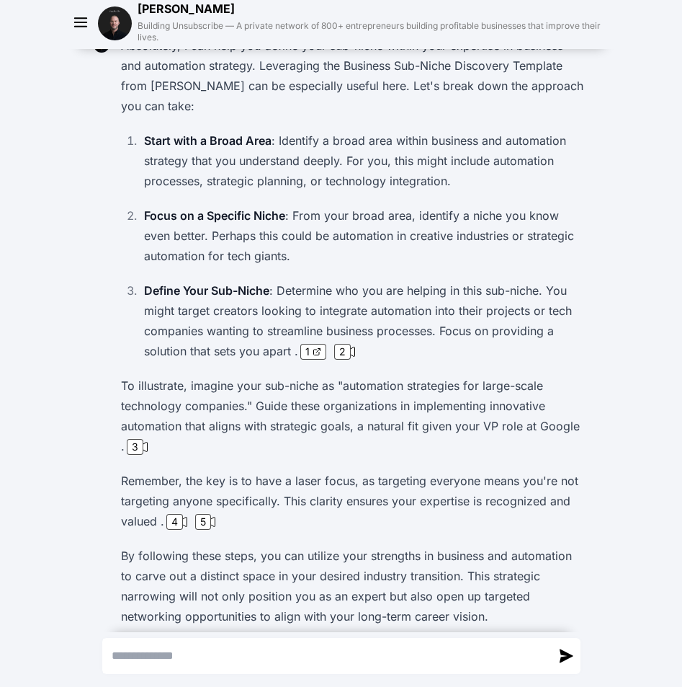
scroll to position [4739, 0]
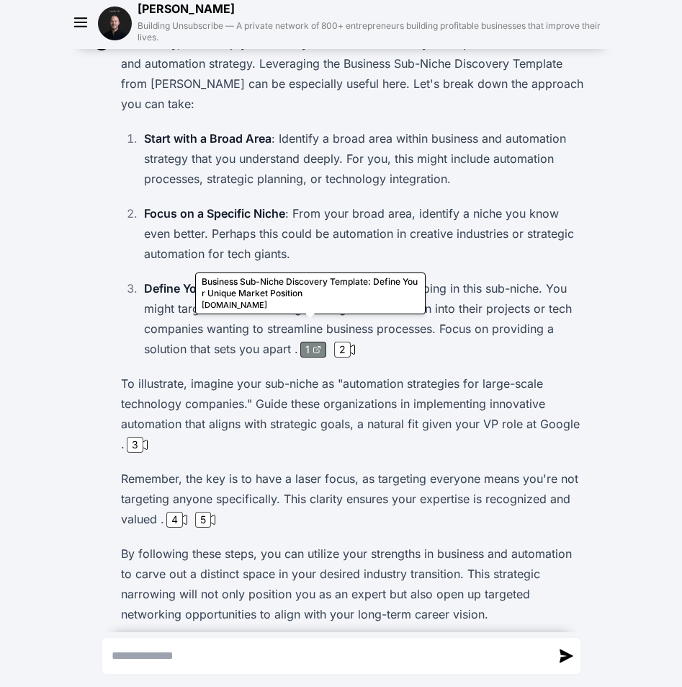
click at [305, 342] on span "1" at bounding box center [307, 349] width 4 height 14
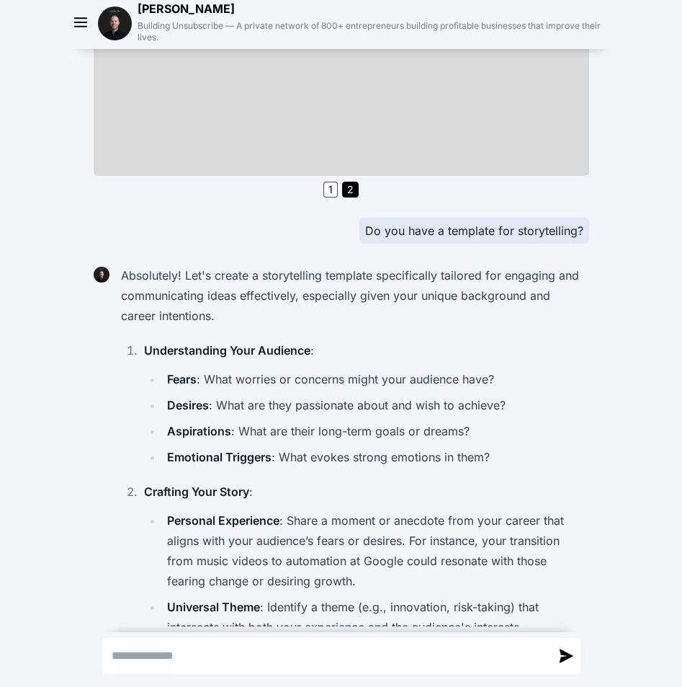
scroll to position [3435, 0]
